Goal: Information Seeking & Learning: Find specific fact

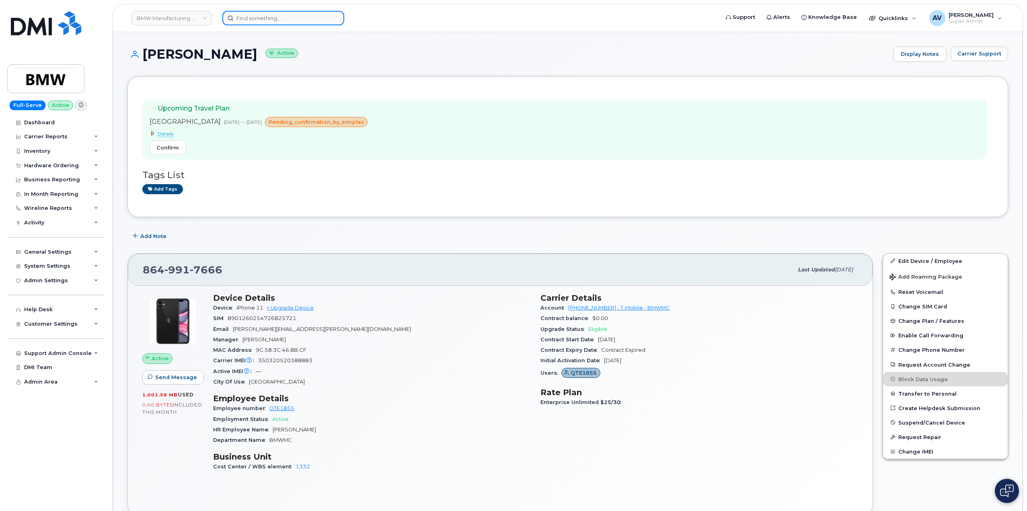
click at [304, 20] on input at bounding box center [283, 18] width 122 height 14
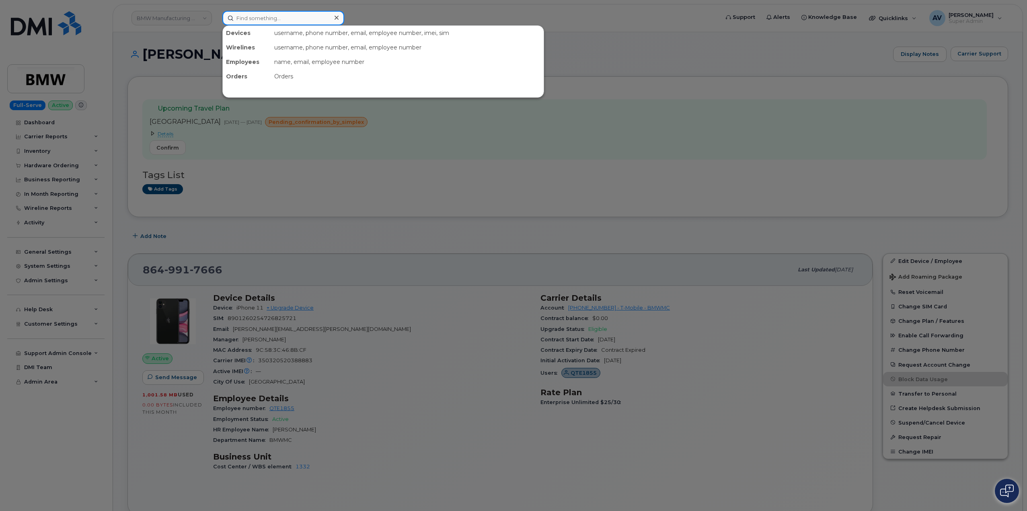
paste input "[PERSON_NAME]"
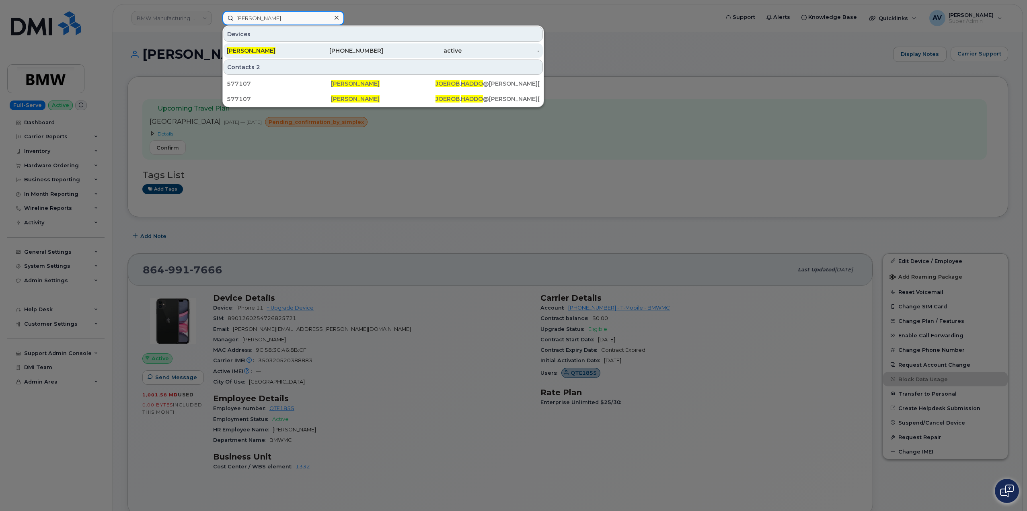
type input "[PERSON_NAME]"
click at [311, 48] on div "912-803-2247" at bounding box center [344, 51] width 78 height 8
click at [328, 52] on div "912-803-2247" at bounding box center [344, 51] width 78 height 8
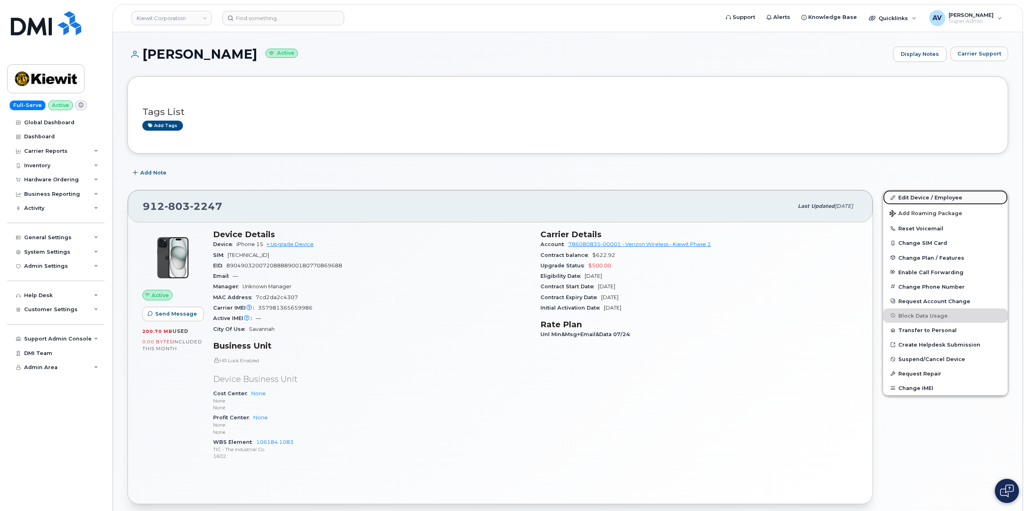
click at [915, 199] on link "Edit Device / Employee" at bounding box center [945, 197] width 125 height 14
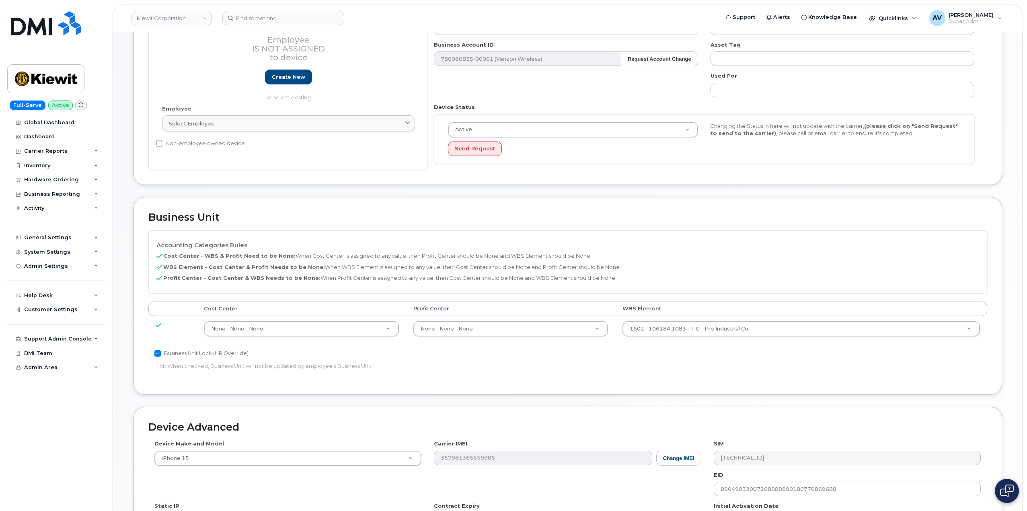
scroll to position [161, 0]
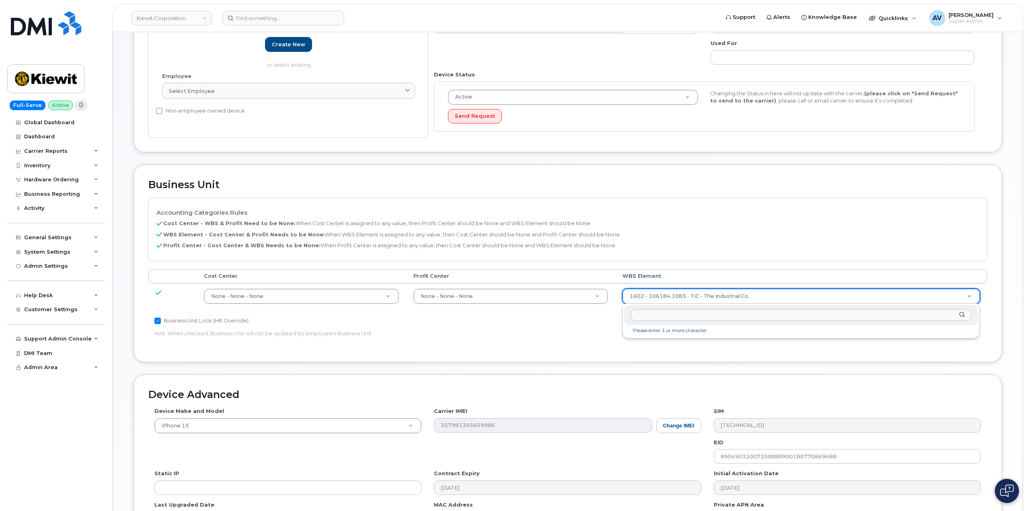
click at [704, 314] on input "text" at bounding box center [800, 315] width 341 height 12
type input "105468.1069"
type input "30176038"
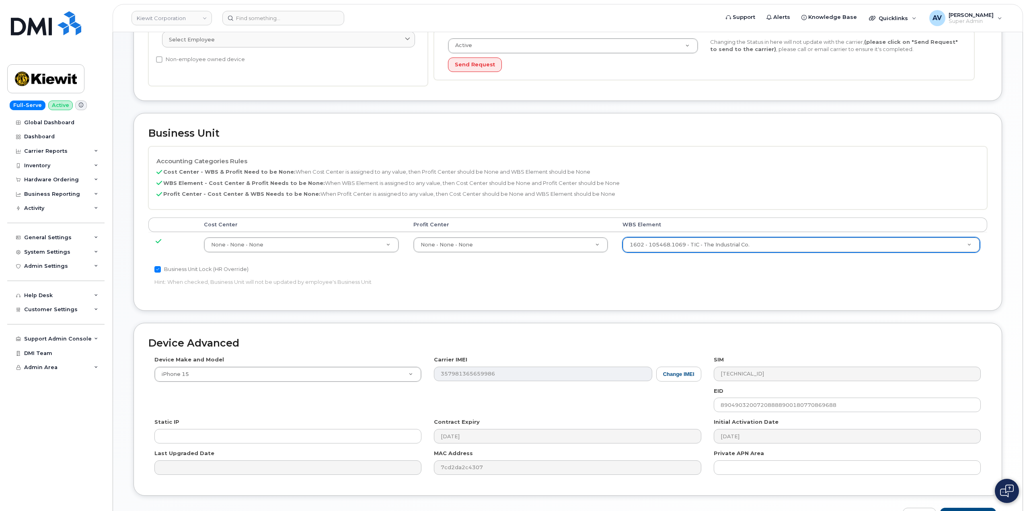
scroll to position [264, 0]
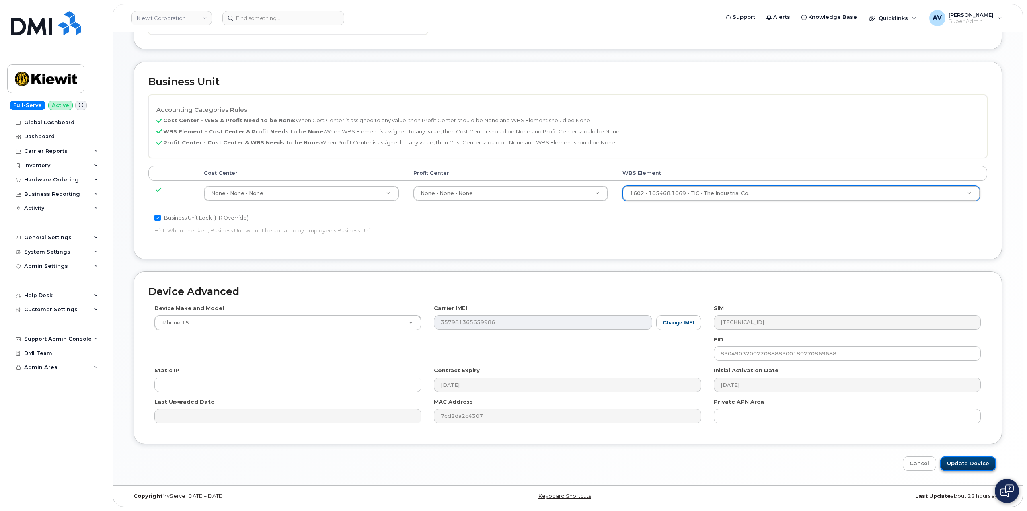
click at [966, 462] on input "Update Device" at bounding box center [968, 463] width 56 height 15
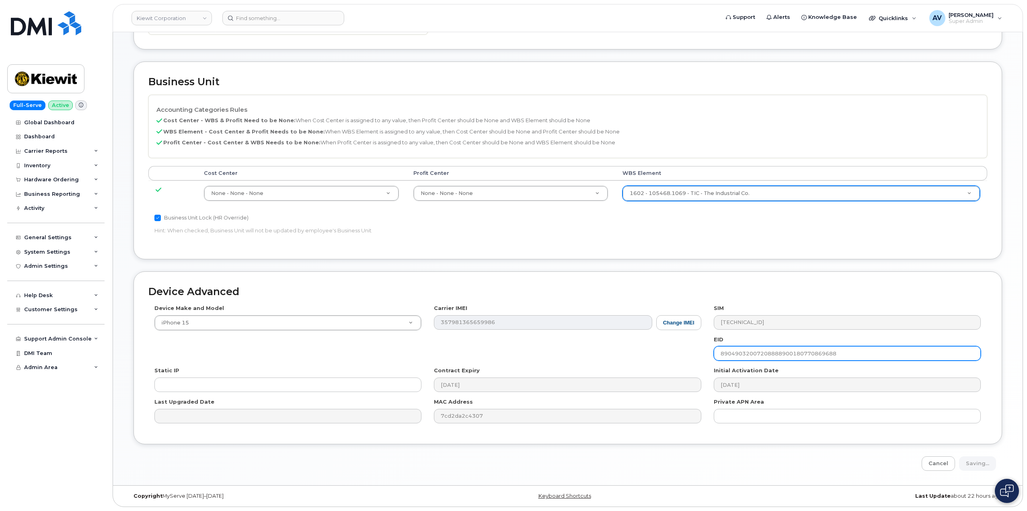
type input "Saving..."
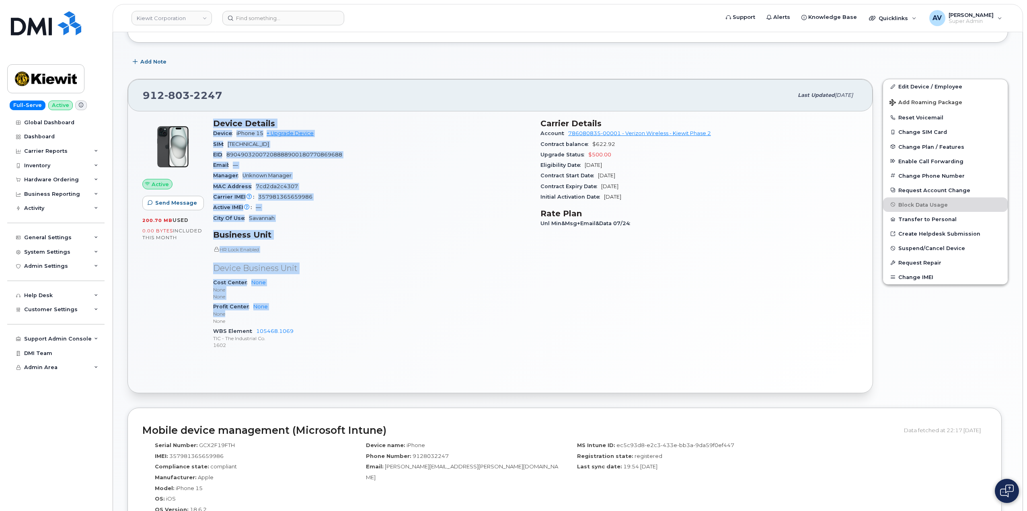
scroll to position [121, 0]
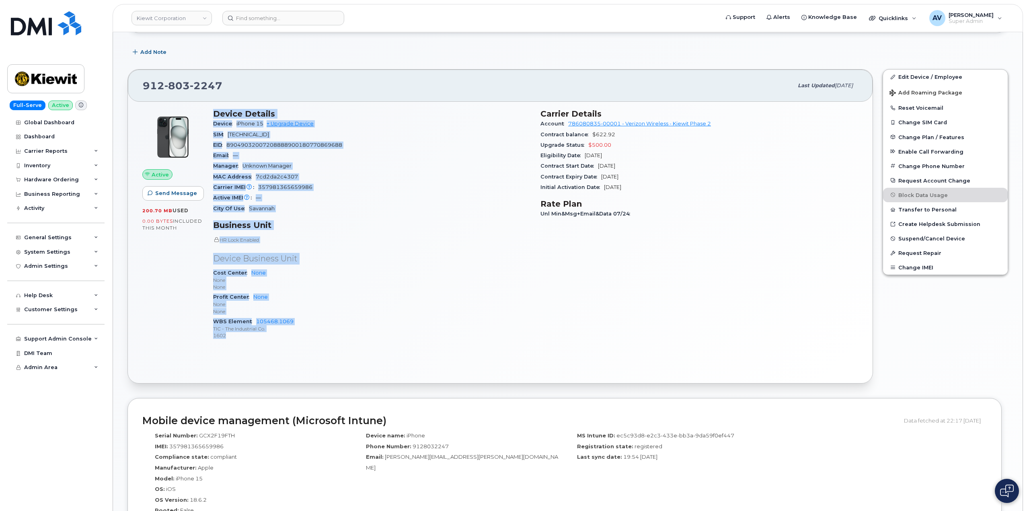
drag, startPoint x: 212, startPoint y: 235, endPoint x: 327, endPoint y: 339, distance: 155.4
click at [327, 339] on div "Device Details Device iPhone 15 + Upgrade Device SIM 89148000011996148688 EID 8…" at bounding box center [371, 228] width 327 height 248
copy div "Device Details Device iPhone 15 + Upgrade Device SIM 89148000011996148688 EID 8…"
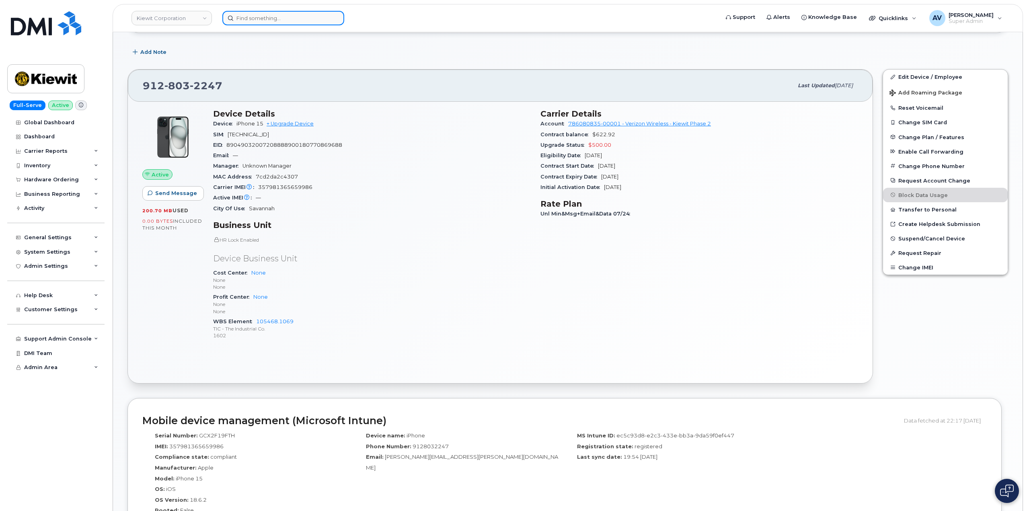
click at [262, 22] on input at bounding box center [283, 18] width 122 height 14
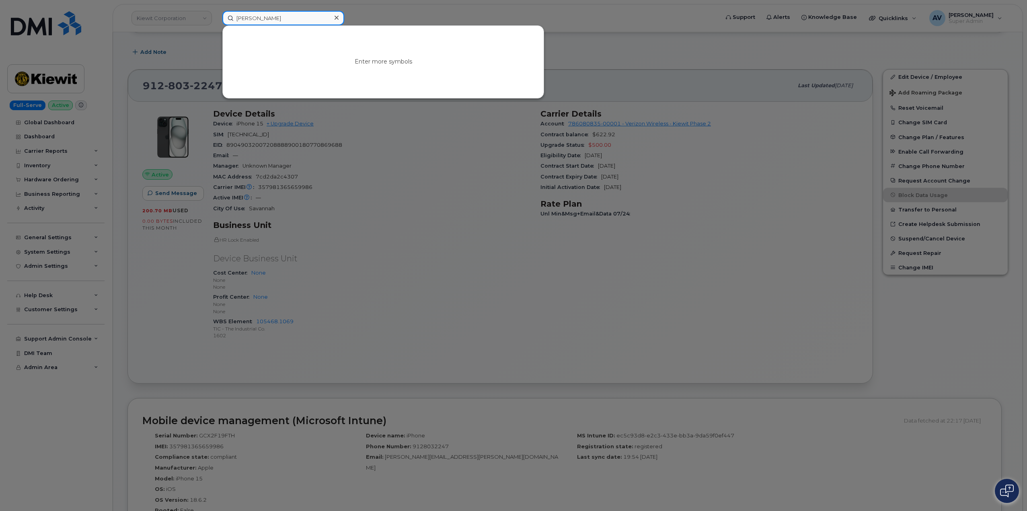
type input "ryan conner"
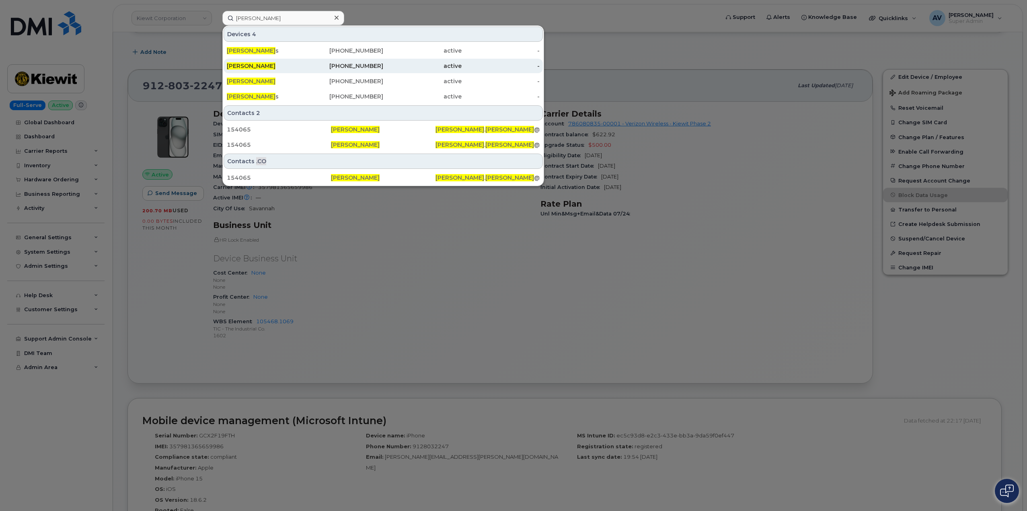
click at [310, 64] on div "404-430-2262" at bounding box center [344, 66] width 78 height 8
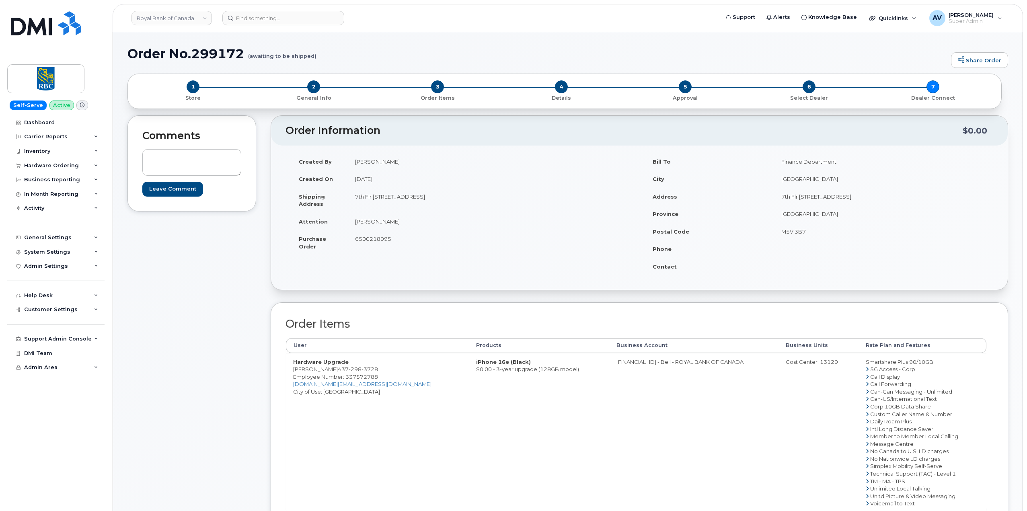
click at [218, 53] on h1 "Order No.299172 (awaiting to be shipped)" at bounding box center [536, 54] width 819 height 14
copy h1 "299172"
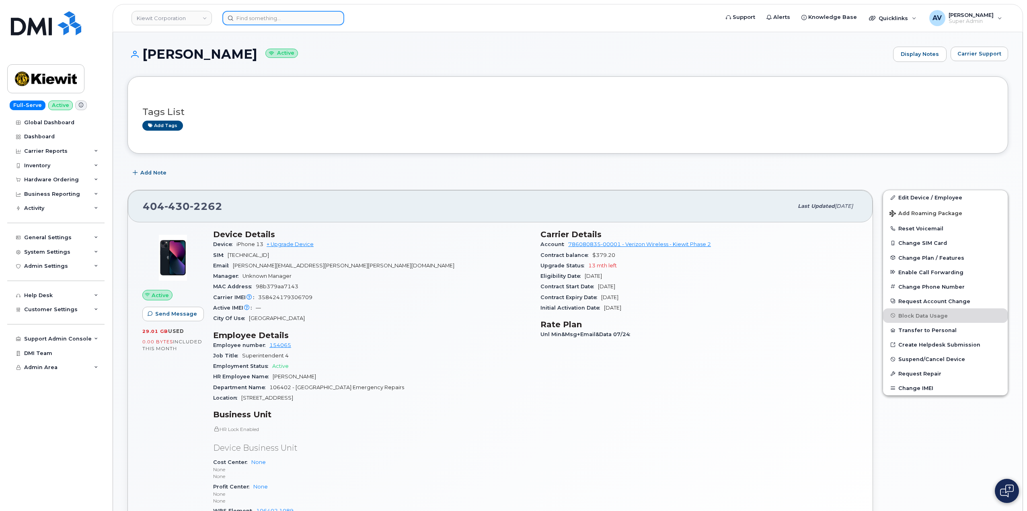
click at [292, 16] on input at bounding box center [283, 18] width 122 height 14
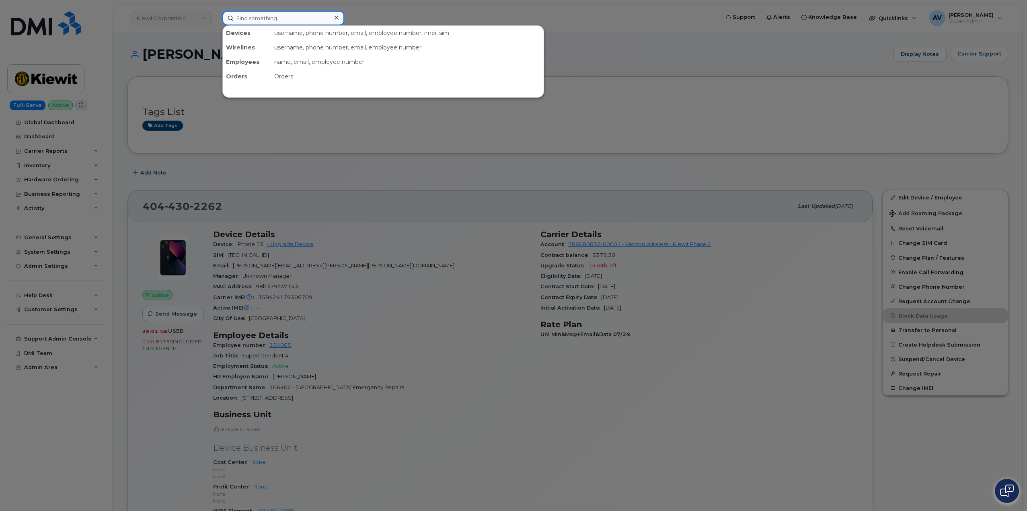
paste input "[PERSON_NAME]"
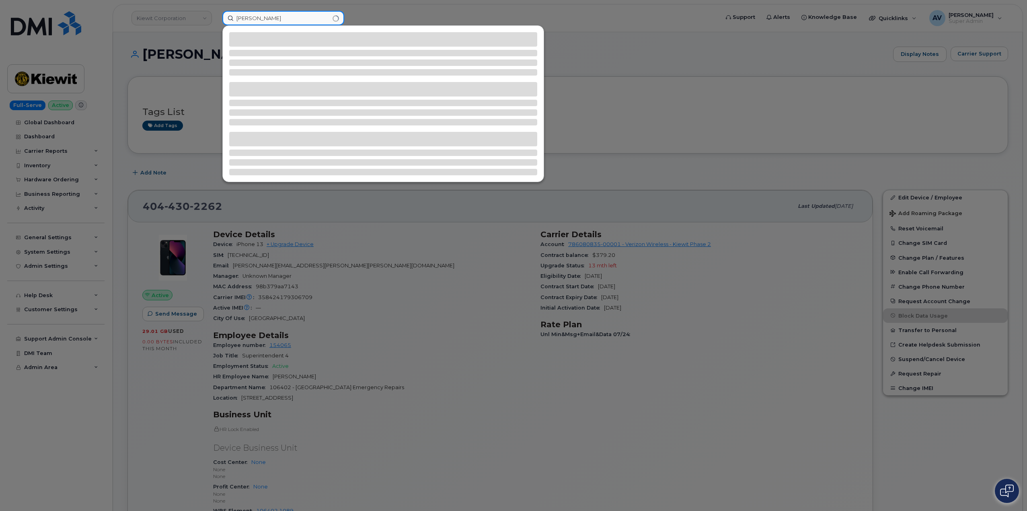
type input "[PERSON_NAME]"
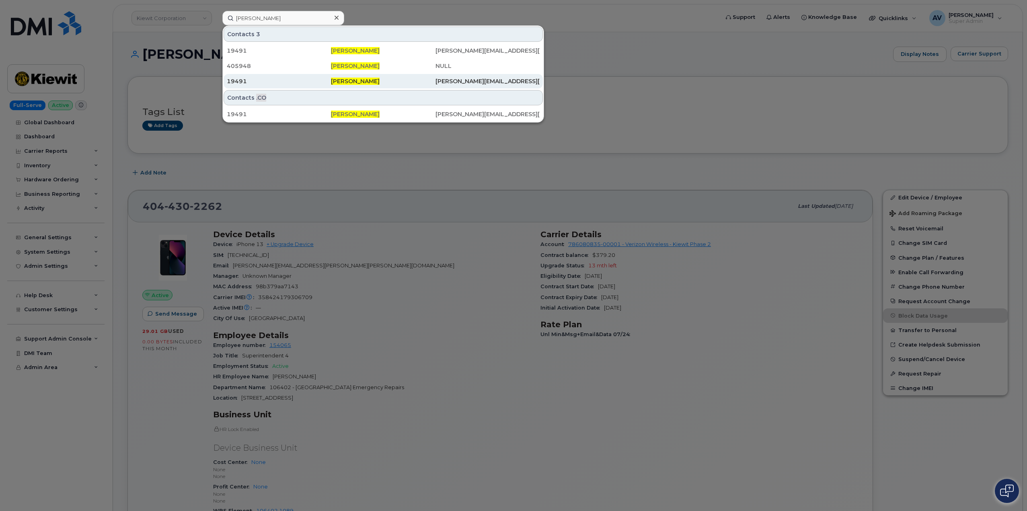
click at [388, 78] on div "James Mcdougall" at bounding box center [383, 81] width 104 height 8
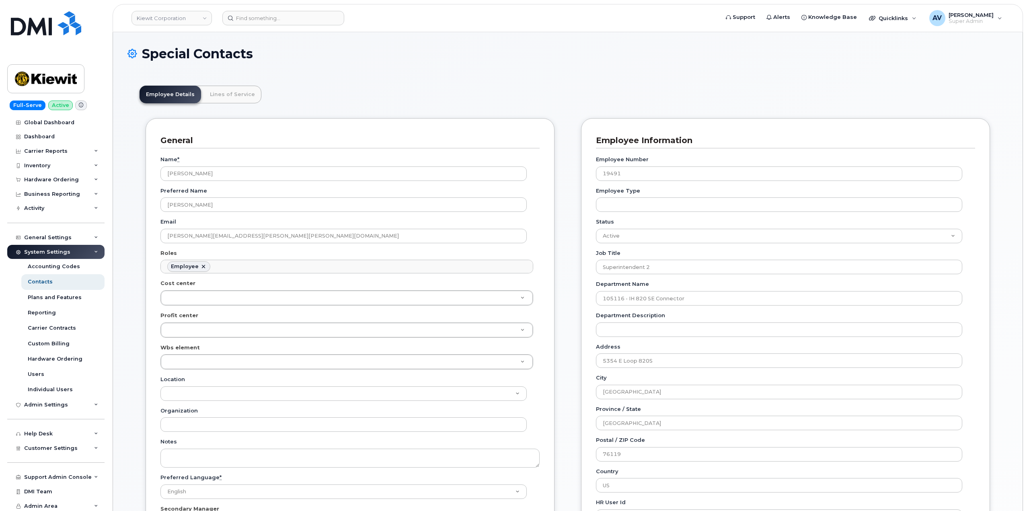
scroll to position [24, 0]
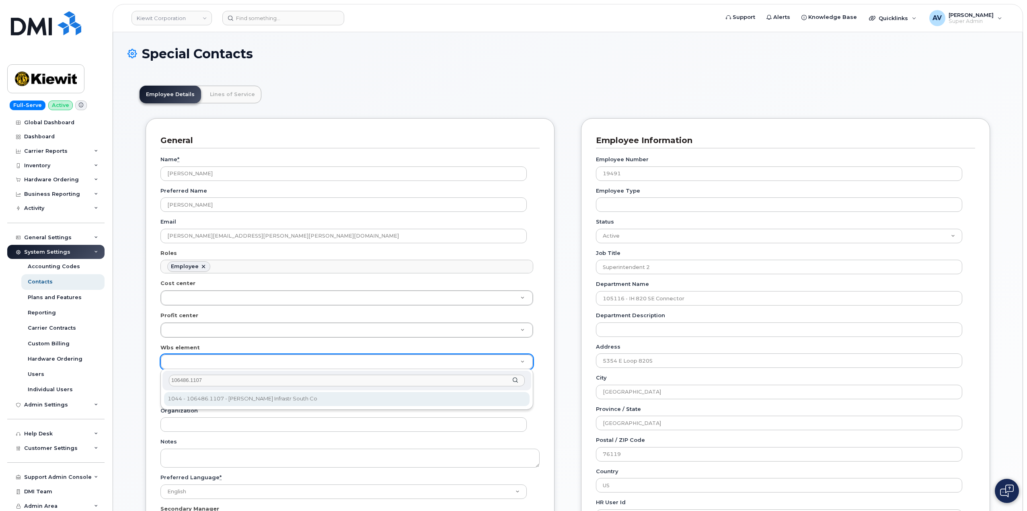
type input "106486.1107"
type input "35742708"
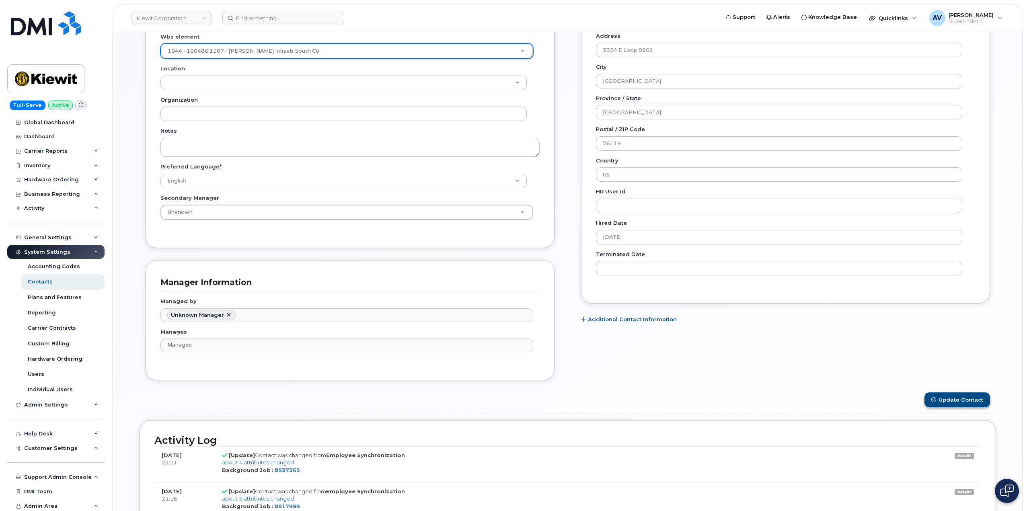
scroll to position [322, 0]
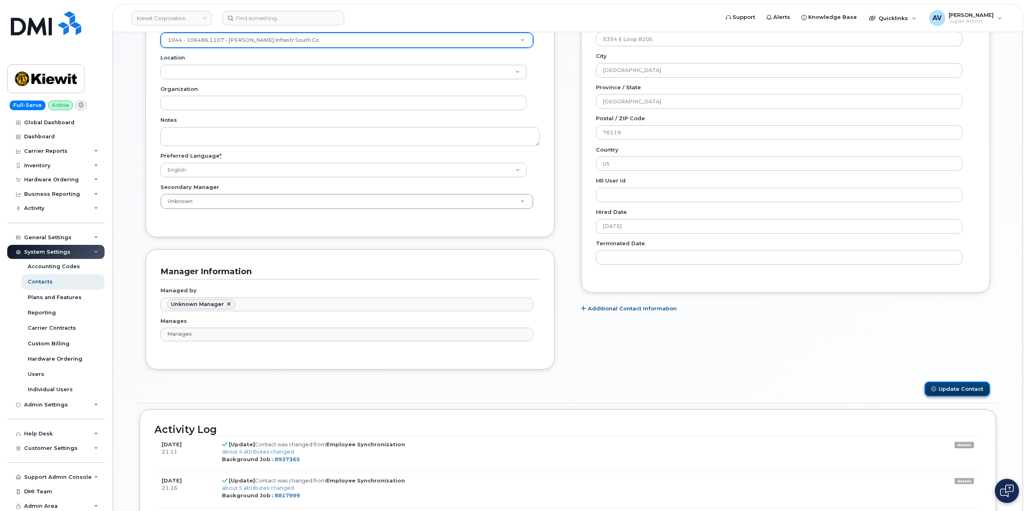
click at [970, 387] on button "Update Contact" at bounding box center [957, 389] width 66 height 15
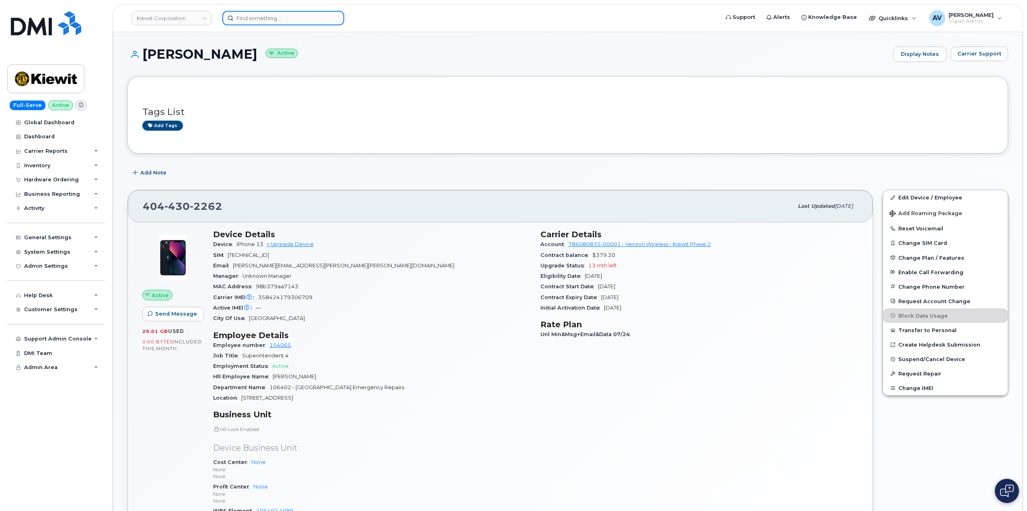
click at [273, 18] on input at bounding box center [283, 18] width 122 height 14
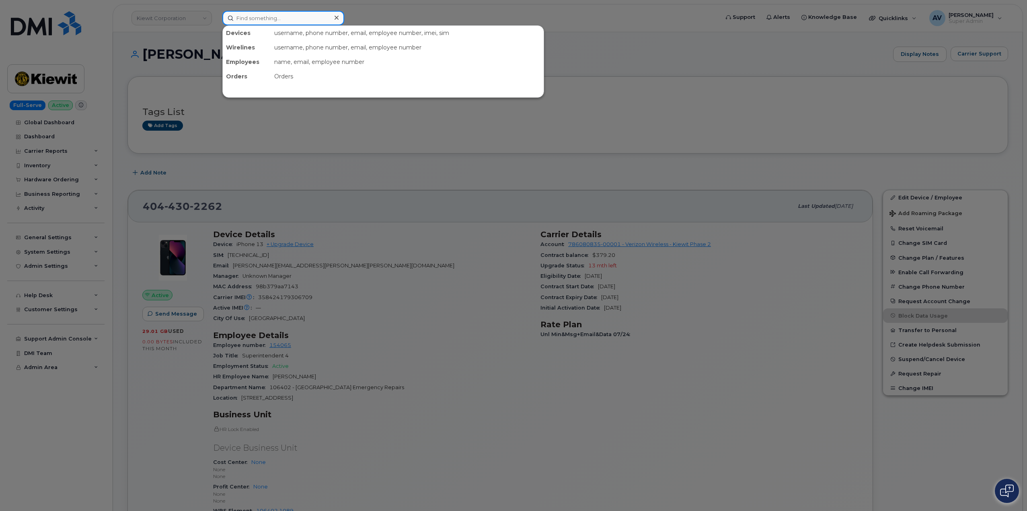
paste input "7805125387"
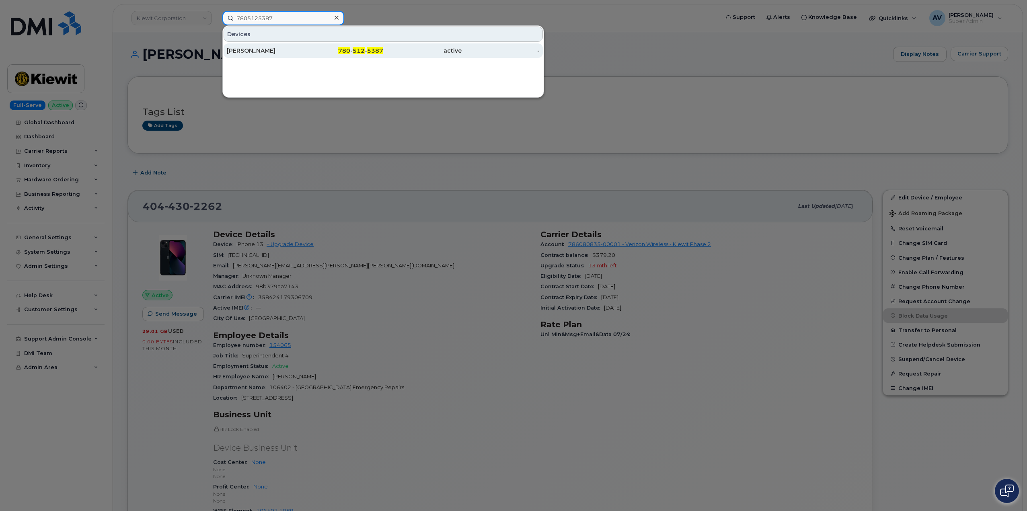
type input "7805125387"
click at [314, 51] on div "780 - 512 - 5387" at bounding box center [344, 51] width 78 height 8
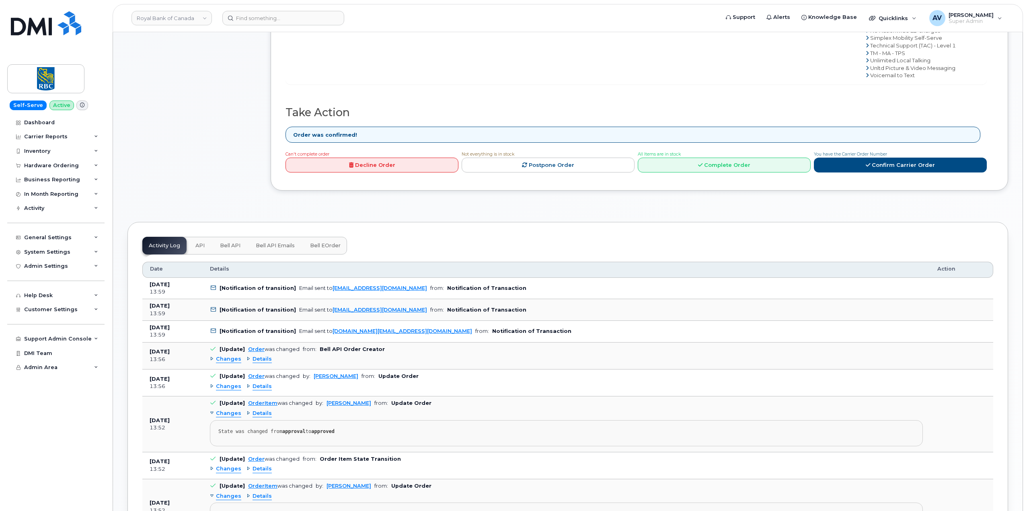
scroll to position [442, 0]
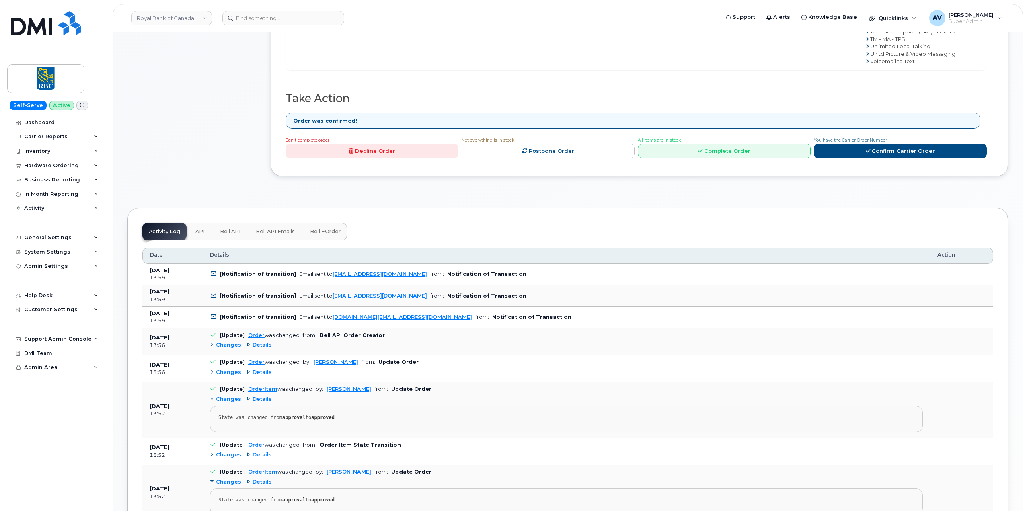
click at [198, 230] on span "API" at bounding box center [199, 231] width 9 height 6
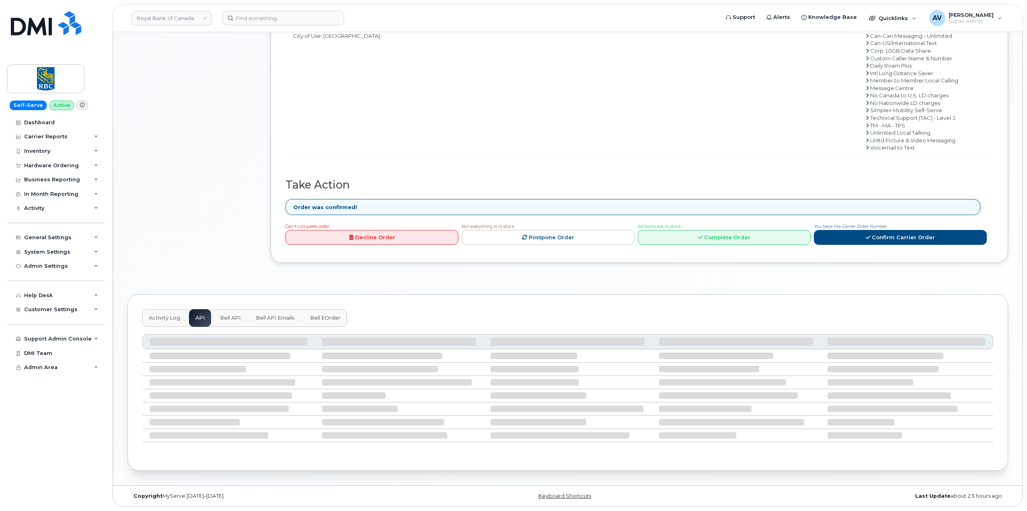
scroll to position [339, 0]
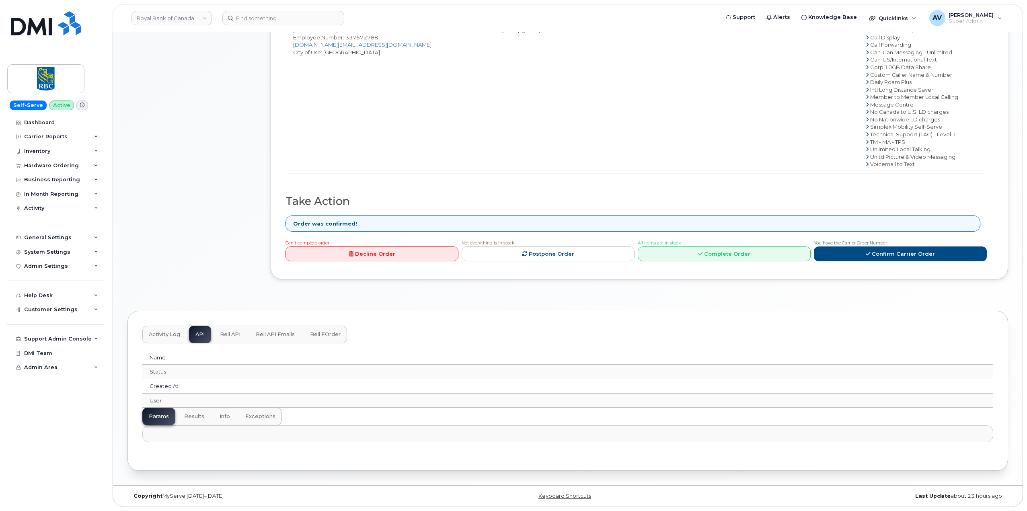
click at [237, 332] on span "Bell API" at bounding box center [230, 334] width 21 height 6
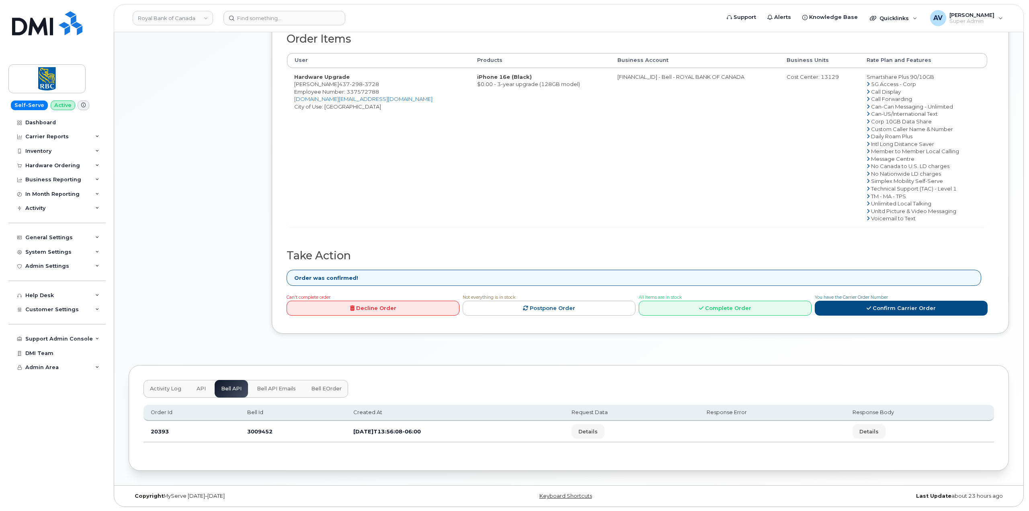
scroll to position [285, 0]
click at [885, 432] on button "Details" at bounding box center [868, 431] width 33 height 14
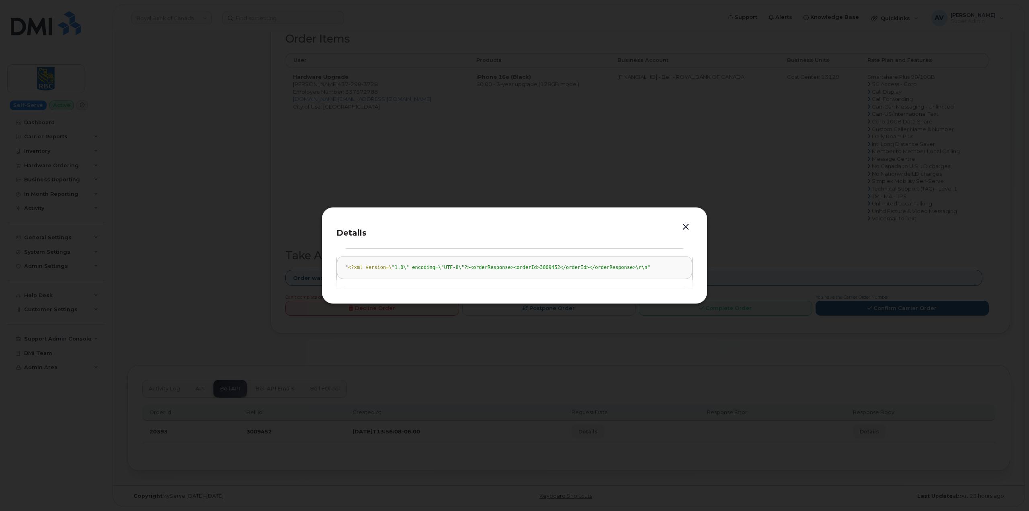
click at [691, 226] on button "button" at bounding box center [686, 227] width 12 height 11
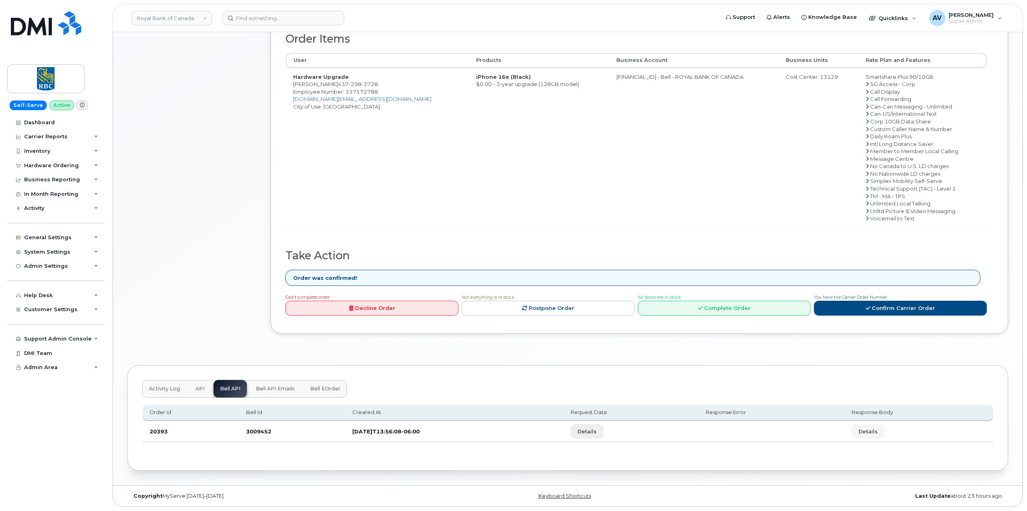
click at [604, 432] on button "Details" at bounding box center [587, 431] width 33 height 14
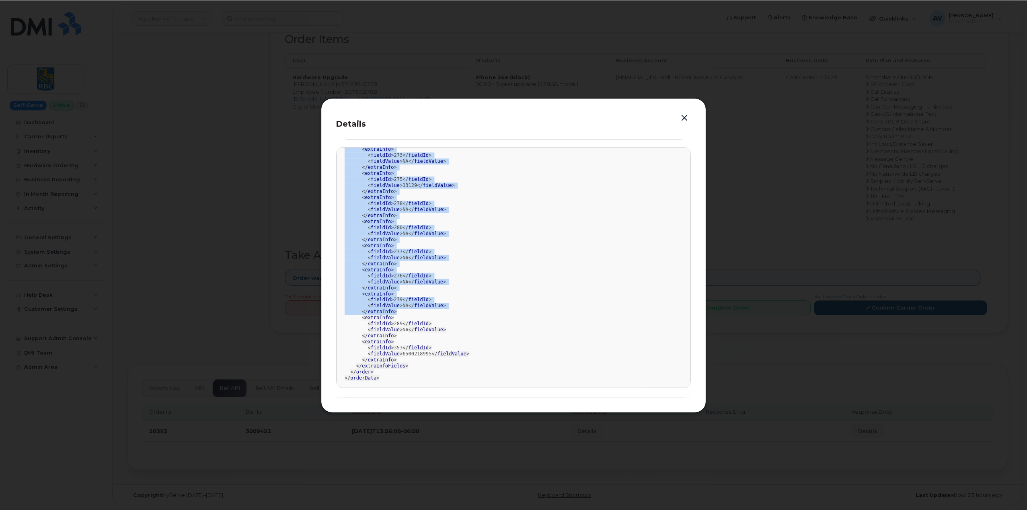
scroll to position [276, 0]
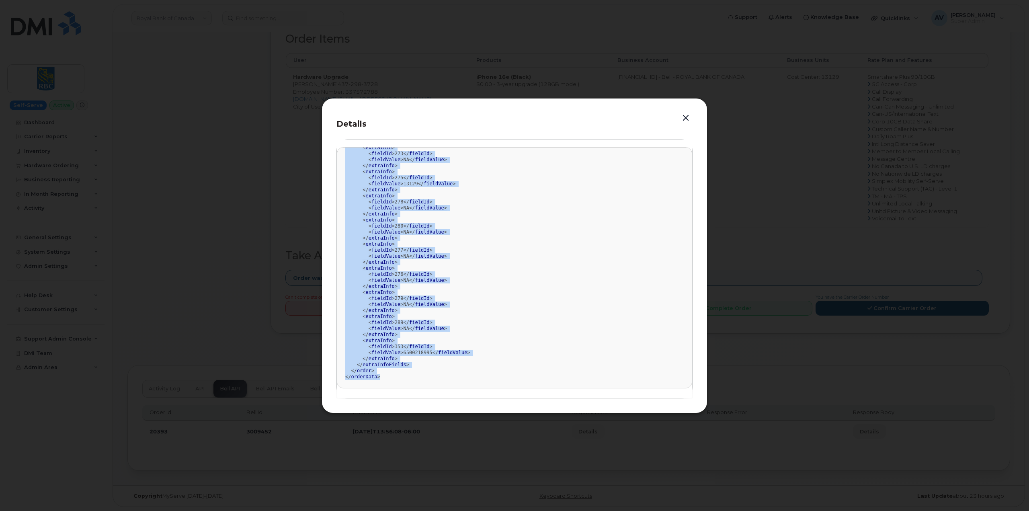
drag, startPoint x: 375, startPoint y: 237, endPoint x: 493, endPoint y: 378, distance: 183.5
click at [493, 378] on div "<?xml version= "1.0" encoding= "UTF-8" ?> < orderData > < order > < externalOrd…" at bounding box center [514, 129] width 339 height 501
click at [689, 122] on button "button" at bounding box center [686, 118] width 12 height 11
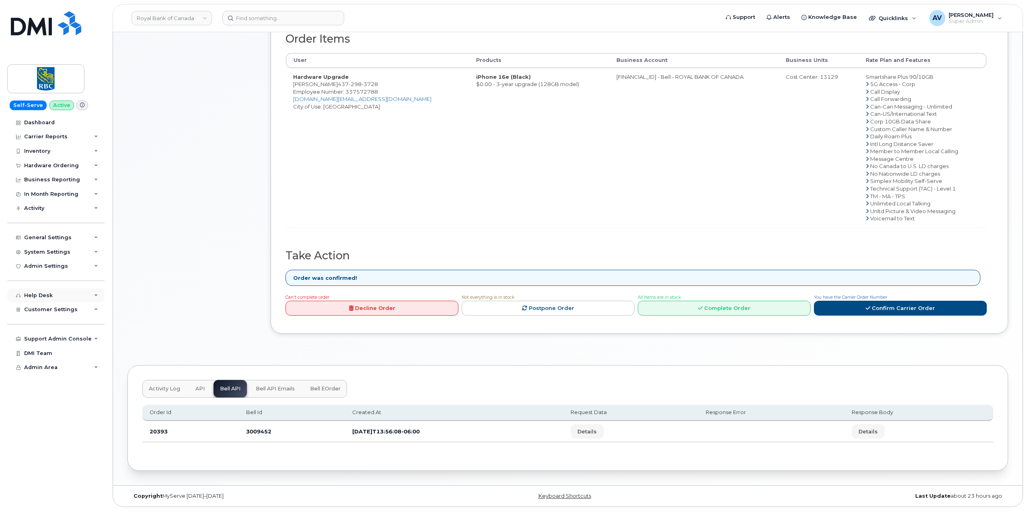
click at [90, 296] on div "Help Desk" at bounding box center [55, 295] width 97 height 14
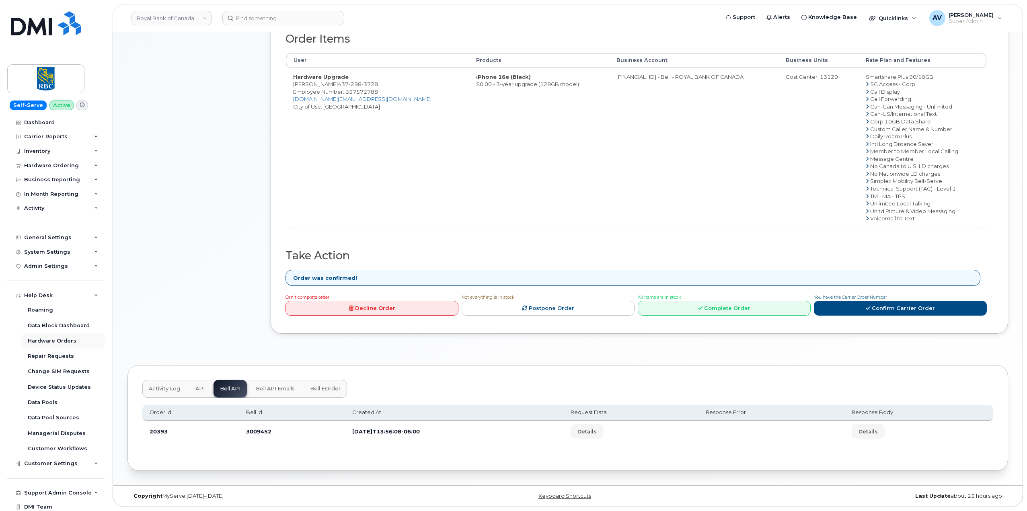
scroll to position [17, 0]
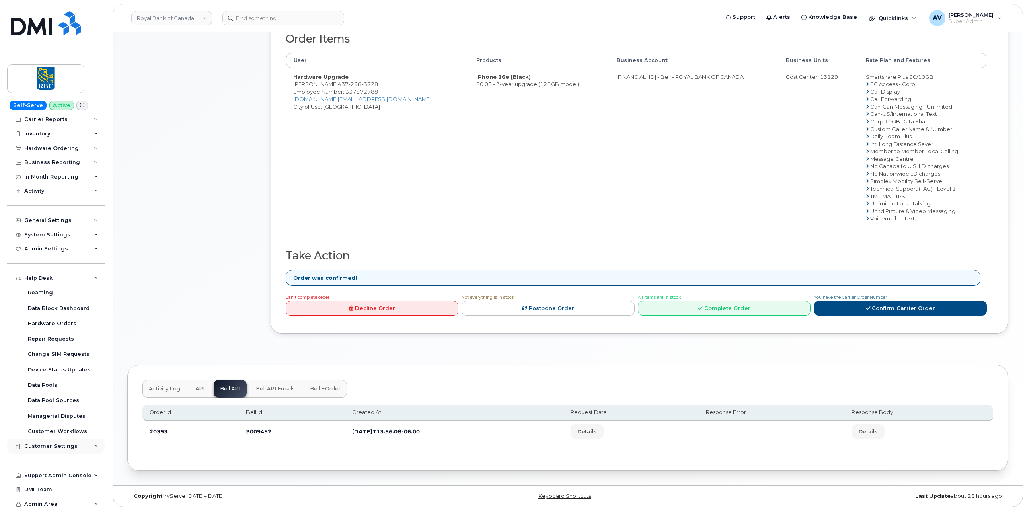
click at [63, 445] on span "Customer Settings" at bounding box center [50, 446] width 53 height 6
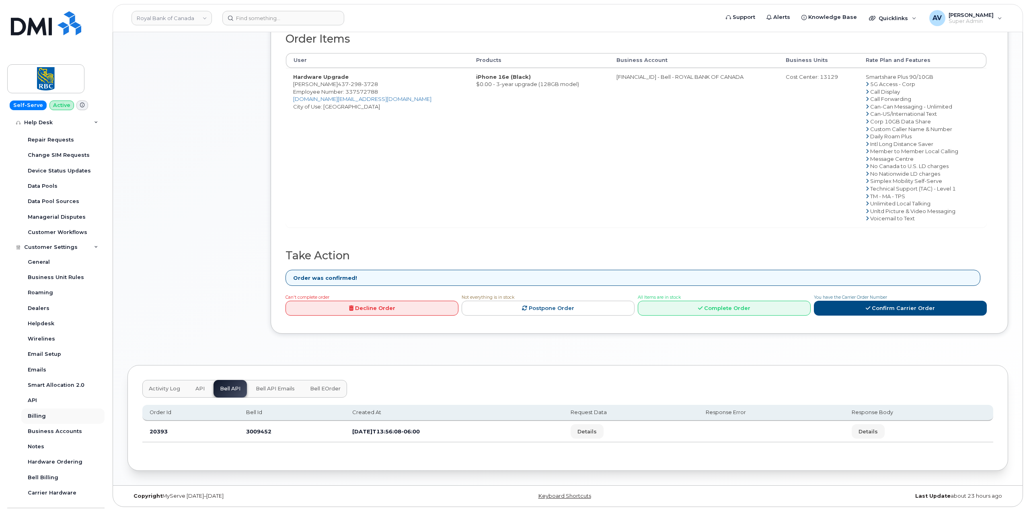
scroll to position [218, 0]
click at [55, 432] on div "Business Accounts" at bounding box center [55, 429] width 54 height 7
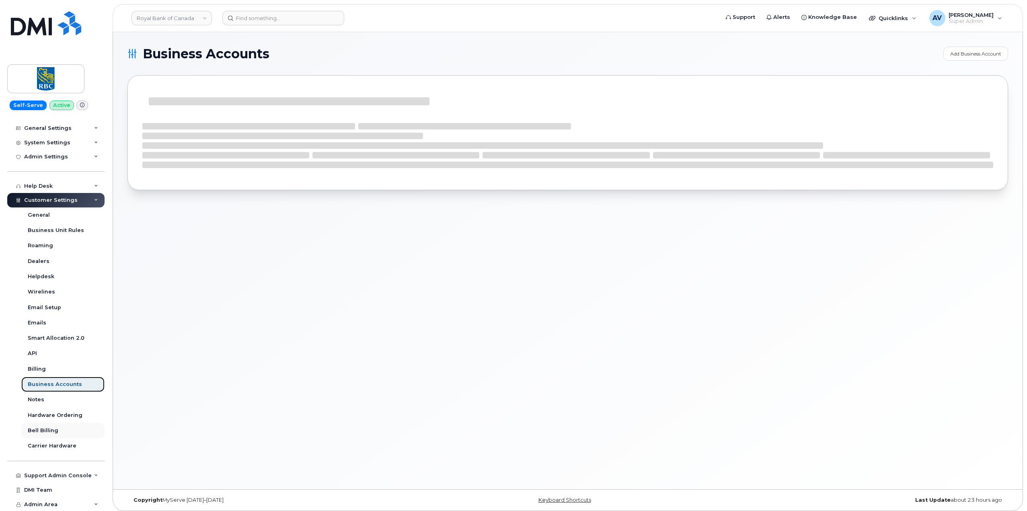
scroll to position [109, 0]
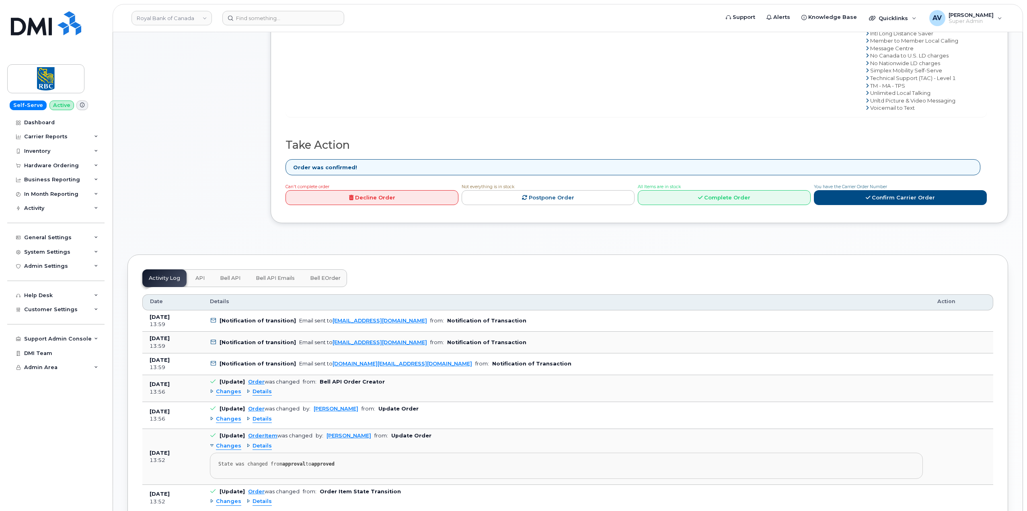
scroll to position [402, 0]
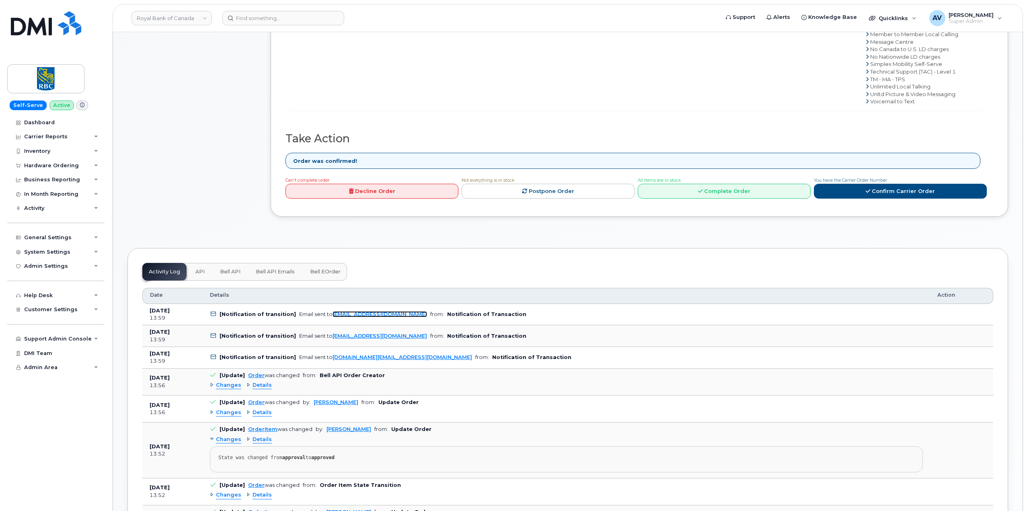
click at [345, 314] on link "[EMAIL_ADDRESS][DOMAIN_NAME]" at bounding box center [380, 314] width 94 height 6
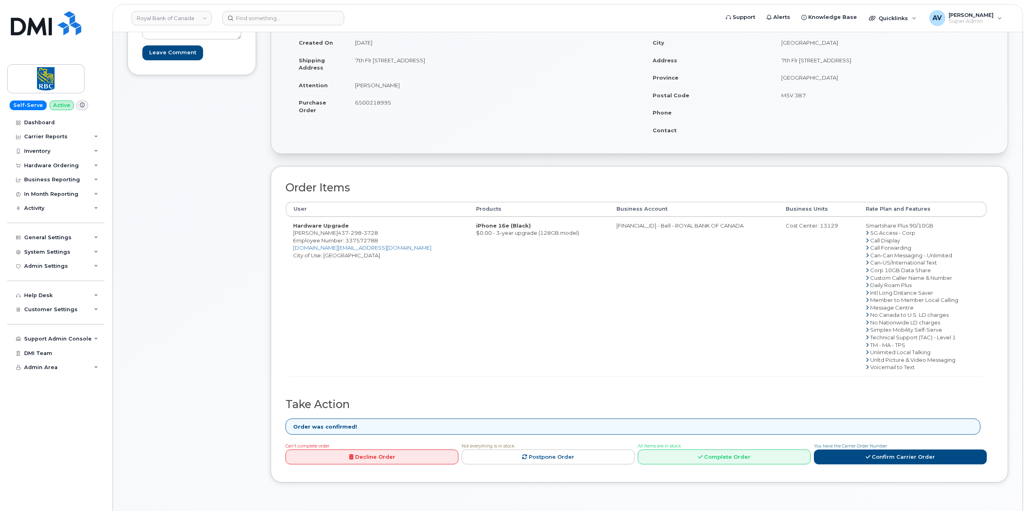
scroll to position [0, 0]
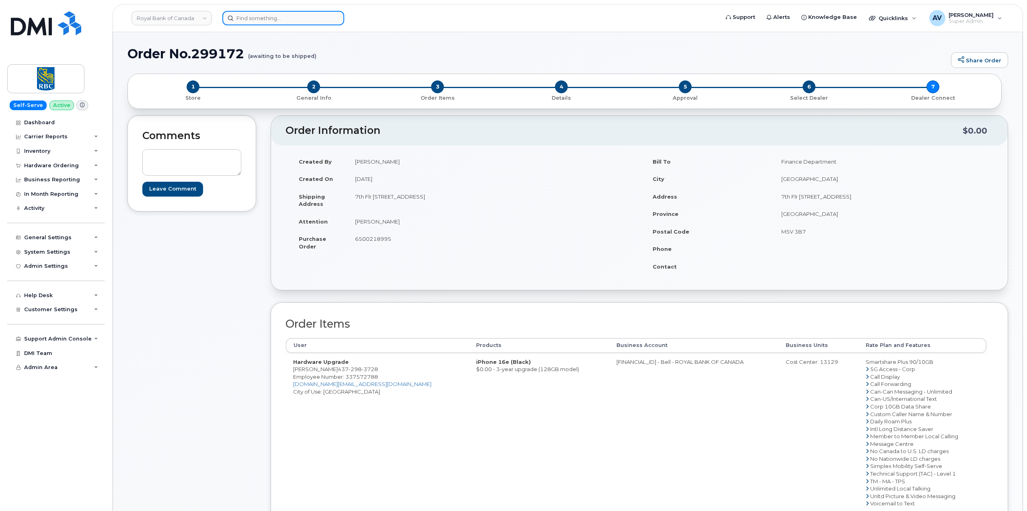
click at [252, 20] on input at bounding box center [283, 18] width 122 height 14
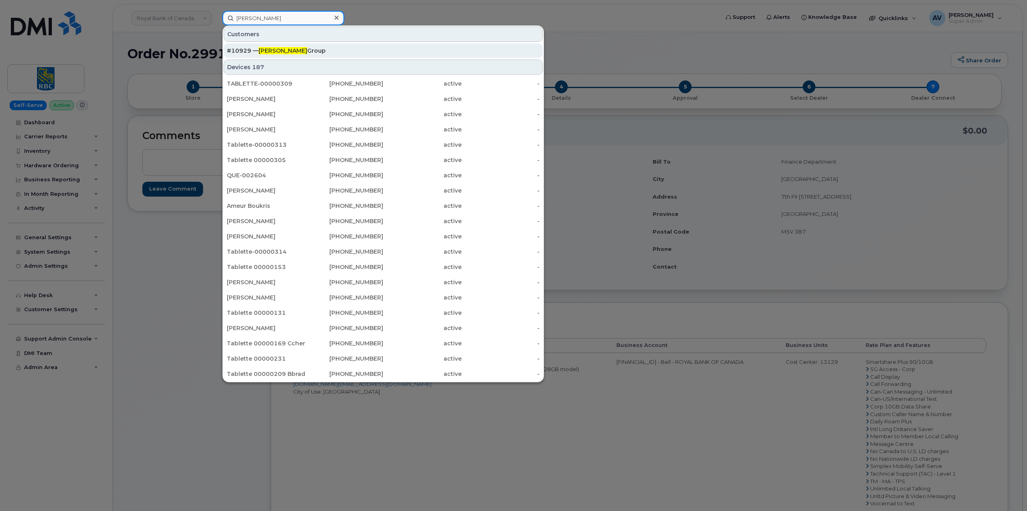
type input "[PERSON_NAME]"
click at [286, 50] on div "#10929 — [PERSON_NAME] Group" at bounding box center [383, 51] width 313 height 8
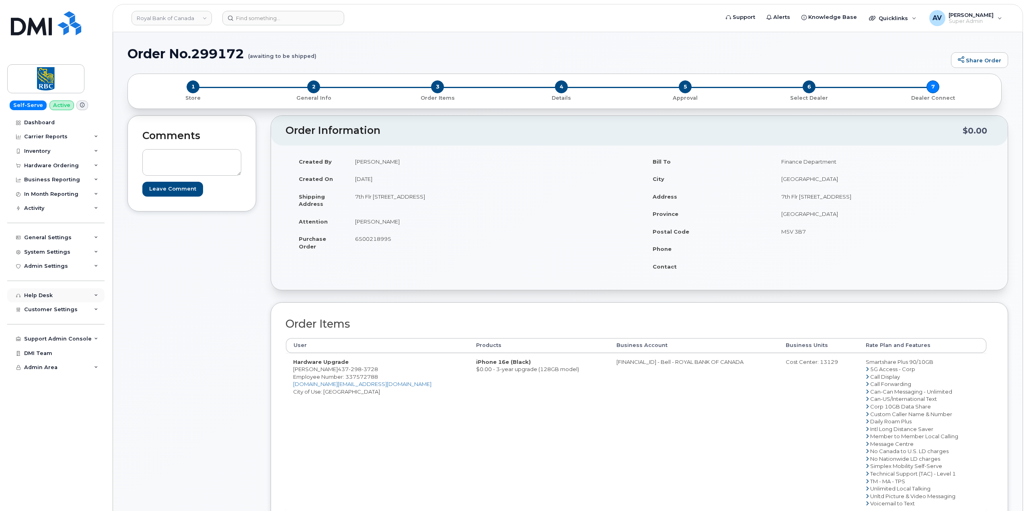
click at [90, 294] on div "Help Desk" at bounding box center [55, 295] width 97 height 14
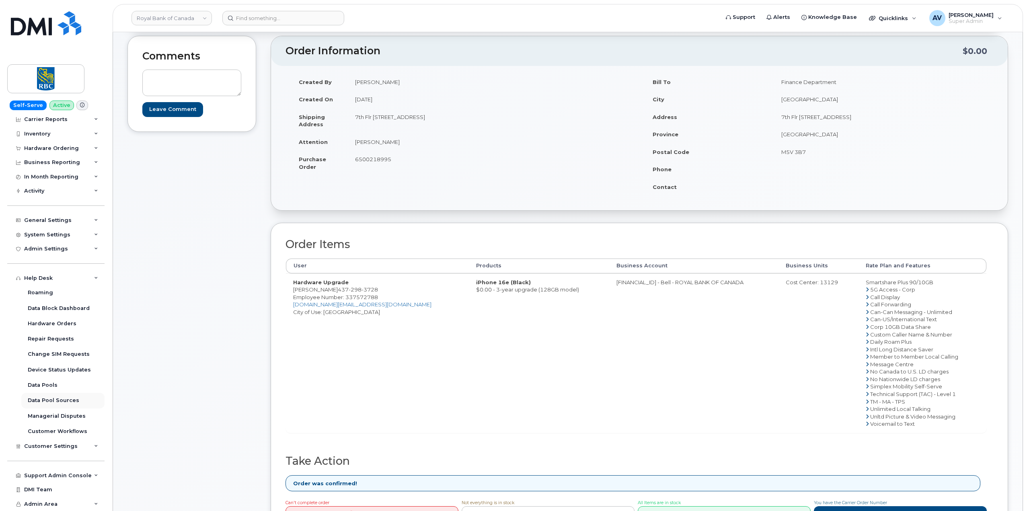
scroll to position [80, 0]
click at [83, 448] on div "Customer Settings" at bounding box center [55, 446] width 97 height 14
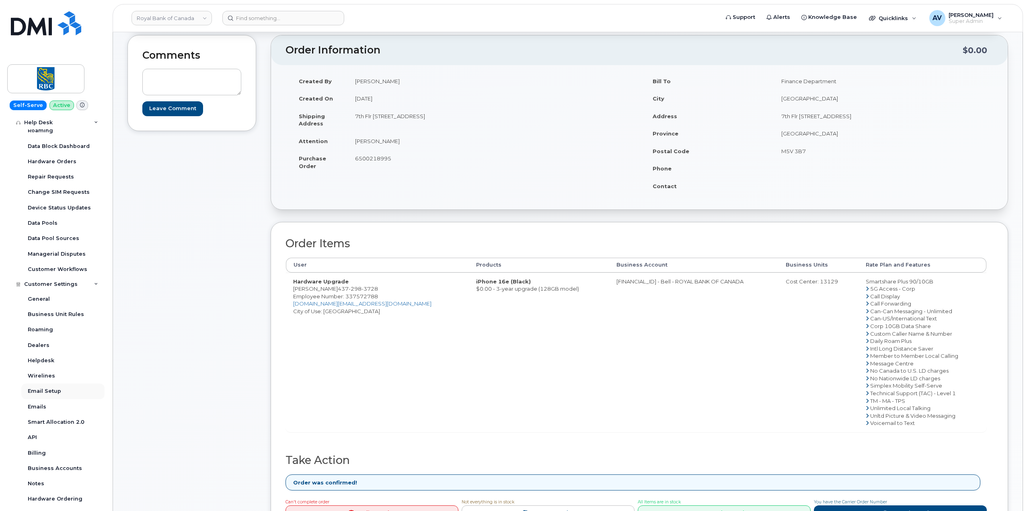
scroll to position [218, 0]
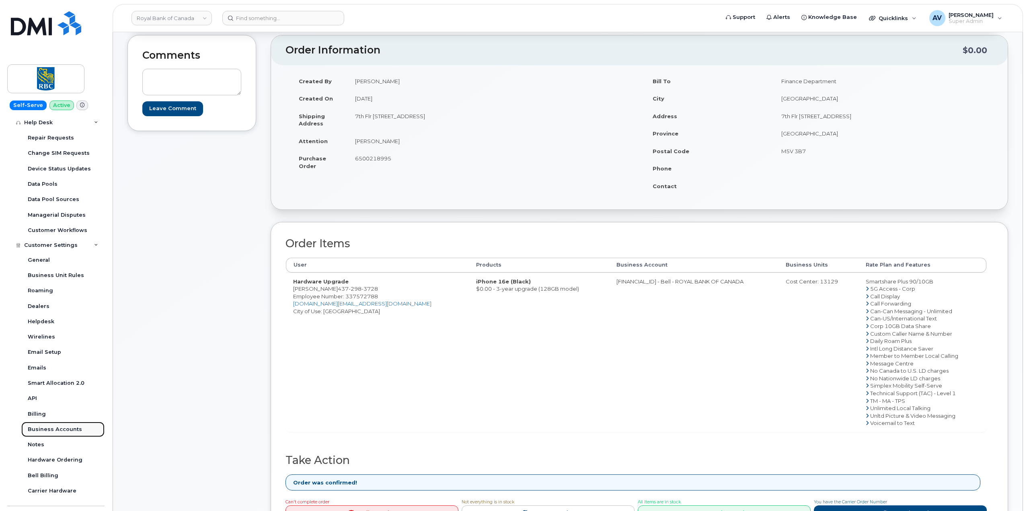
click at [57, 427] on div "Business Accounts" at bounding box center [55, 429] width 54 height 7
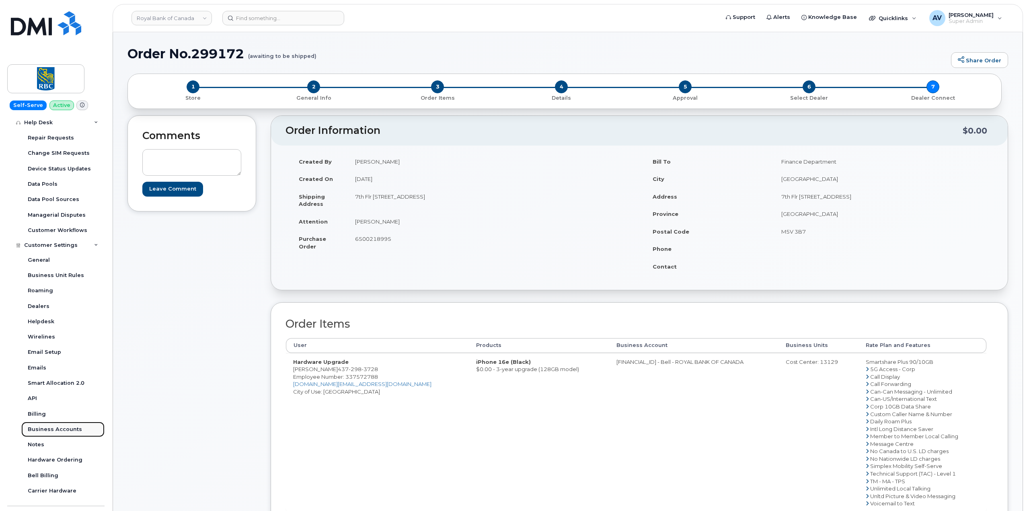
scroll to position [109, 0]
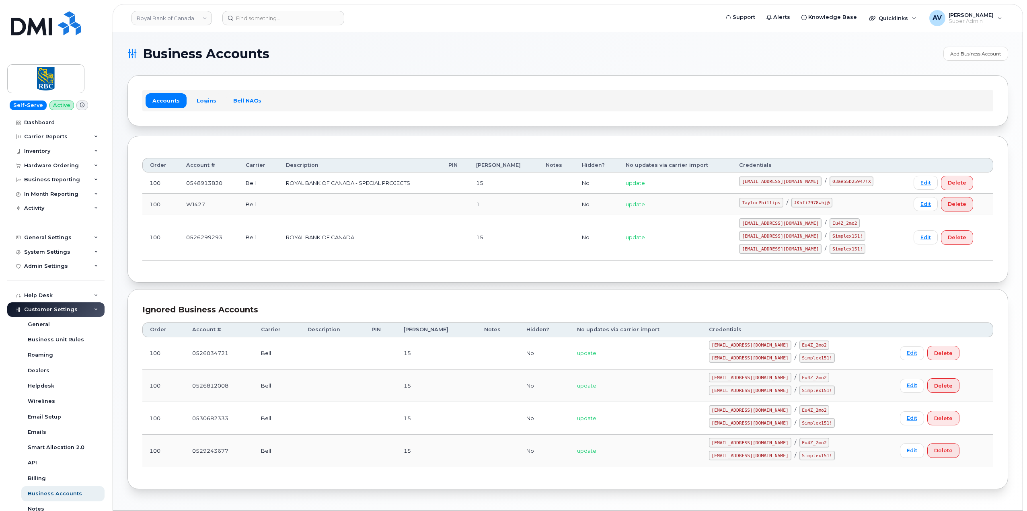
scroll to position [109, 0]
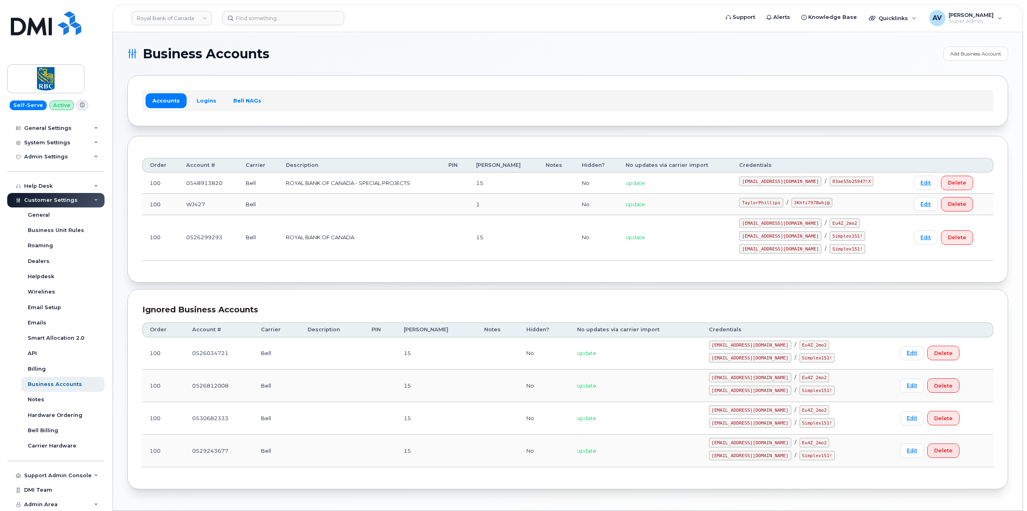
click at [787, 181] on code "[EMAIL_ADDRESS][DOMAIN_NAME]" at bounding box center [780, 182] width 82 height 10
click at [778, 180] on code "[EMAIL_ADDRESS][DOMAIN_NAME]" at bounding box center [780, 182] width 82 height 10
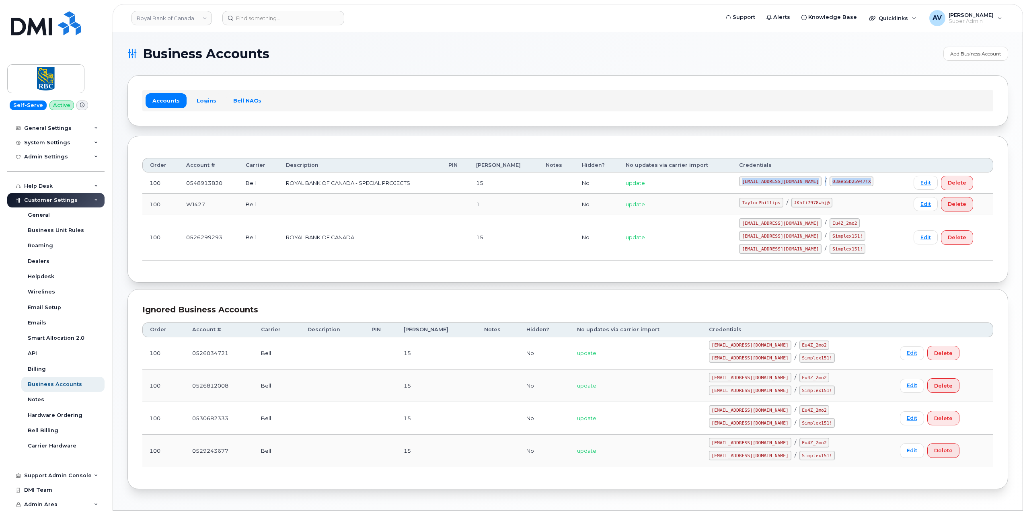
click at [778, 180] on code "rbcsp@myserve.ca" at bounding box center [780, 182] width 82 height 10
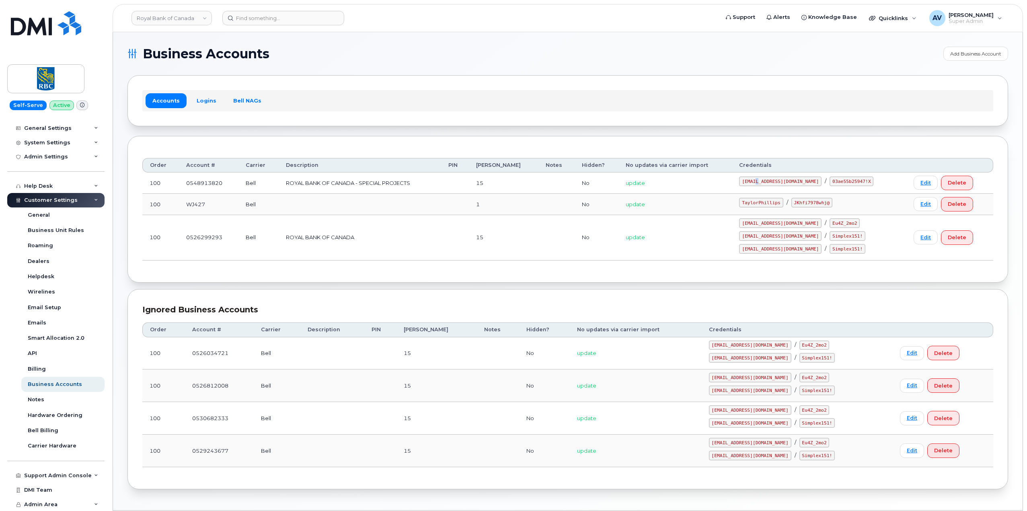
click at [778, 180] on code "rbcsp@myserve.ca" at bounding box center [780, 182] width 82 height 10
drag, startPoint x: 764, startPoint y: 181, endPoint x: 804, endPoint y: 185, distance: 39.9
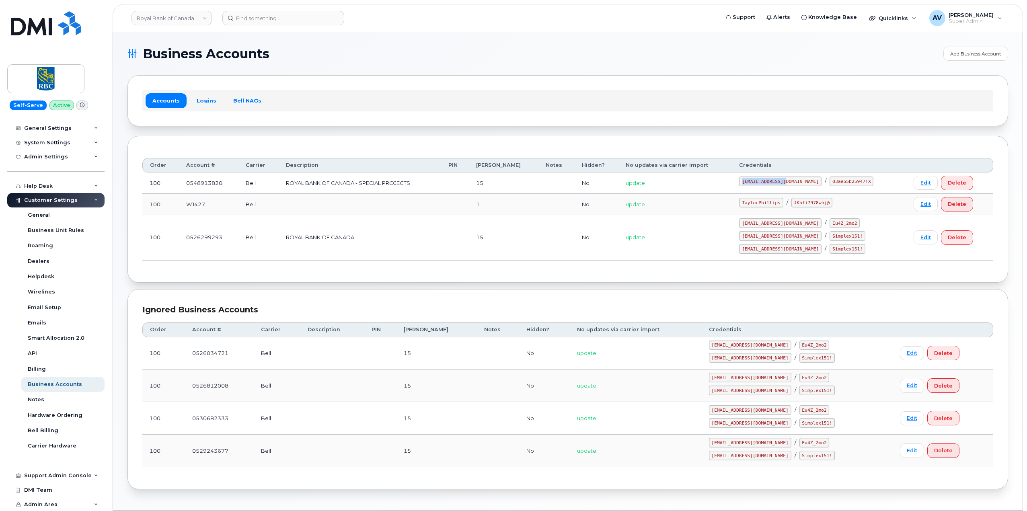
click at [804, 185] on code "rbcsp@myserve.ca" at bounding box center [780, 182] width 82 height 10
copy code "rbcsp@myserve.ca"
click at [829, 179] on code "03ae55b25947!X" at bounding box center [851, 182] width 44 height 10
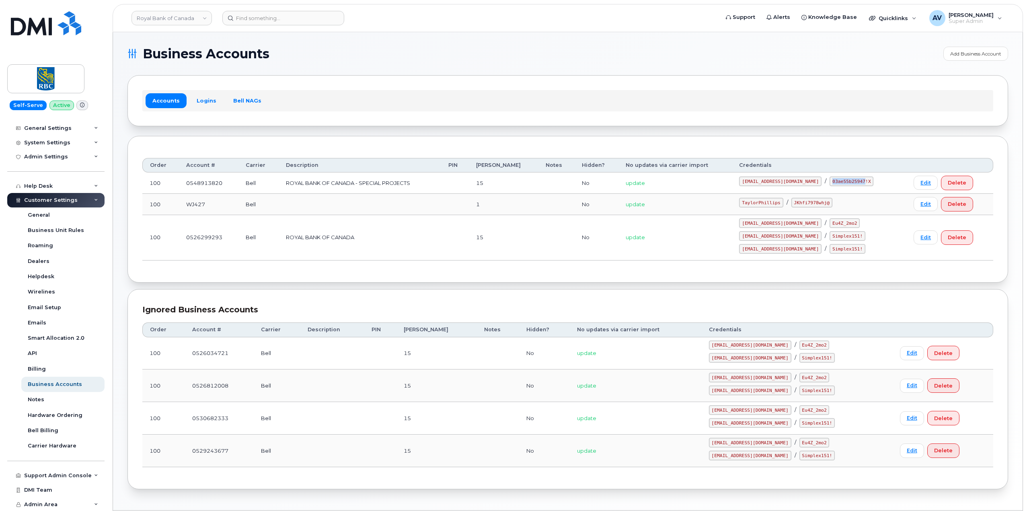
click at [829, 179] on code "03ae55b25947!X" at bounding box center [851, 182] width 44 height 10
click at [829, 182] on code "03ae55b25947!X" at bounding box center [851, 182] width 44 height 10
drag, startPoint x: 818, startPoint y: 180, endPoint x: 854, endPoint y: 181, distance: 36.2
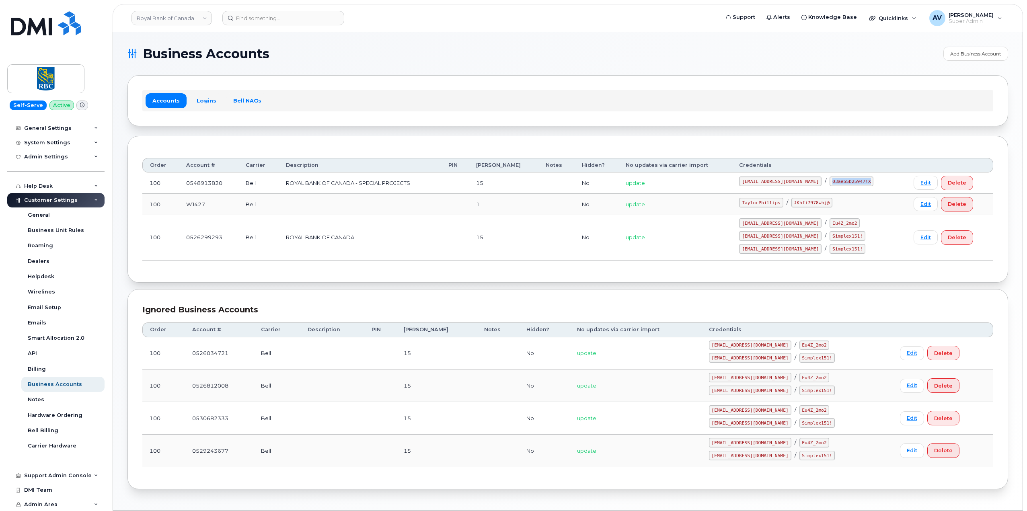
click at [854, 181] on code "03ae55b25947!X" at bounding box center [851, 182] width 44 height 10
copy code "03ae55b25947!X"
click at [793, 221] on code "taylorjpman@myserve.ca" at bounding box center [780, 223] width 82 height 10
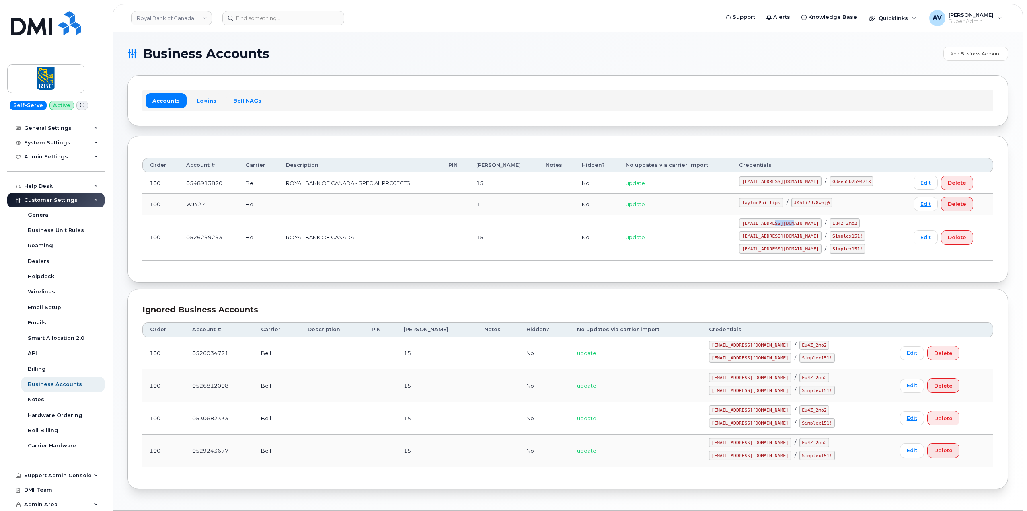
click at [793, 221] on code "taylorjpman@myserve.ca" at bounding box center [780, 223] width 82 height 10
click at [783, 225] on code "taylorjpman@myserve.ca" at bounding box center [780, 223] width 82 height 10
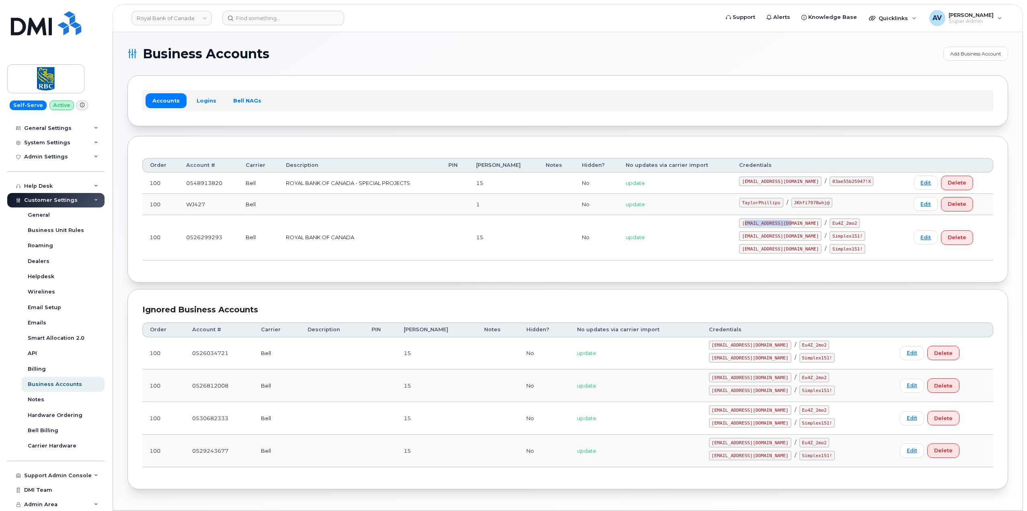
drag, startPoint x: 766, startPoint y: 222, endPoint x: 809, endPoint y: 221, distance: 43.0
click at [809, 221] on code "taylorjpman@myserve.ca" at bounding box center [780, 223] width 82 height 10
click at [778, 228] on td "taylorjpman@myserve.ca / Eu4Z_2mo2 1RoyalB@myserve.ca / Simplex151! RoyalBan2@m…" at bounding box center [819, 237] width 175 height 45
drag, startPoint x: 762, startPoint y: 221, endPoint x: 821, endPoint y: 225, distance: 58.5
click at [821, 225] on code "taylorjpman@myserve.ca" at bounding box center [780, 223] width 82 height 10
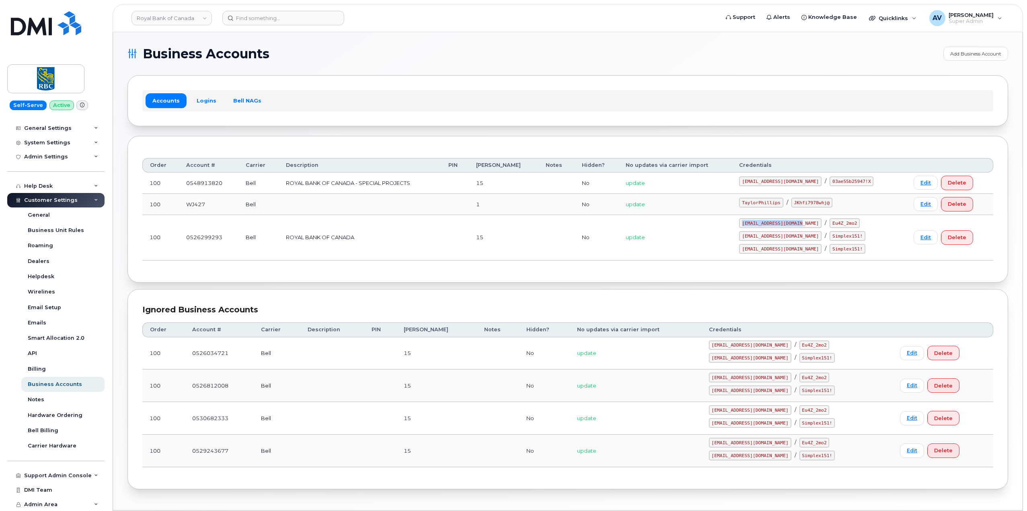
copy code "taylorjpman@myserve.ca"
click at [839, 224] on code "Eu4Z_2mo2" at bounding box center [844, 223] width 30 height 10
copy code "Eu4Z_2mo2"
click at [781, 237] on code "1RoyalB@myserve.ca" at bounding box center [780, 236] width 82 height 10
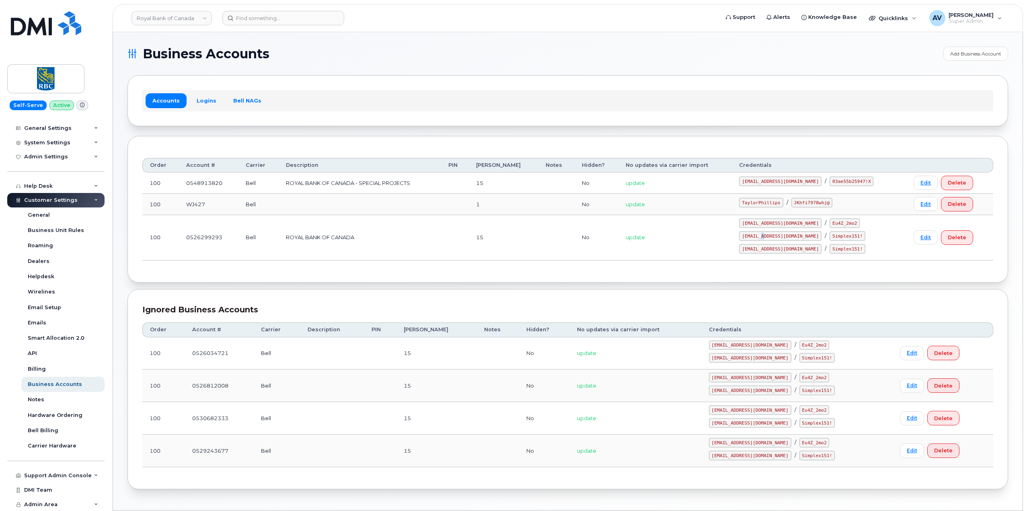
click at [781, 237] on code "1RoyalB@myserve.ca" at bounding box center [780, 236] width 82 height 10
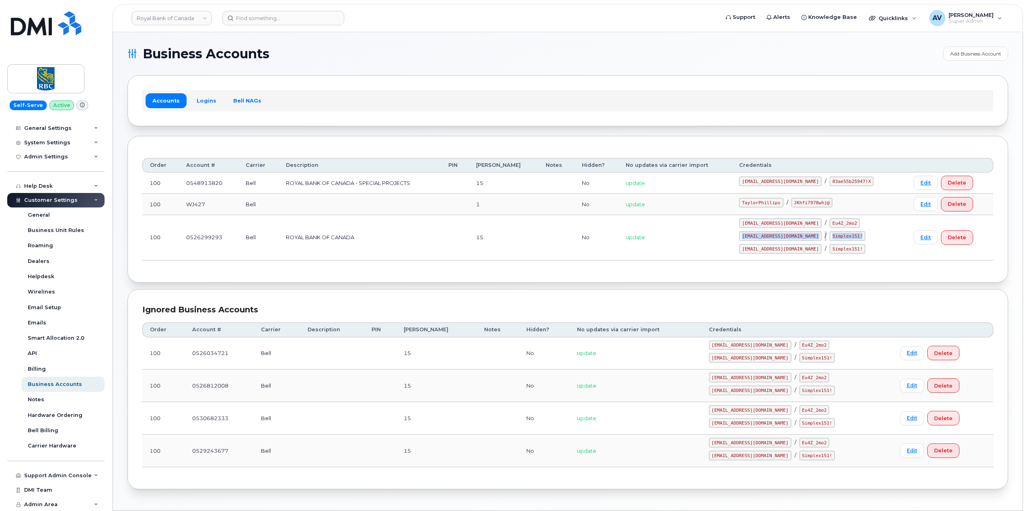
click at [781, 237] on code "1RoyalB@myserve.ca" at bounding box center [780, 236] width 82 height 10
click at [754, 248] on td "taylorjpman@myserve.ca / Eu4Z_2mo2 1RoyalB@myserve.ca / Simplex151! RoyalBan2@m…" at bounding box center [819, 237] width 175 height 45
drag, startPoint x: 763, startPoint y: 234, endPoint x: 812, endPoint y: 237, distance: 48.7
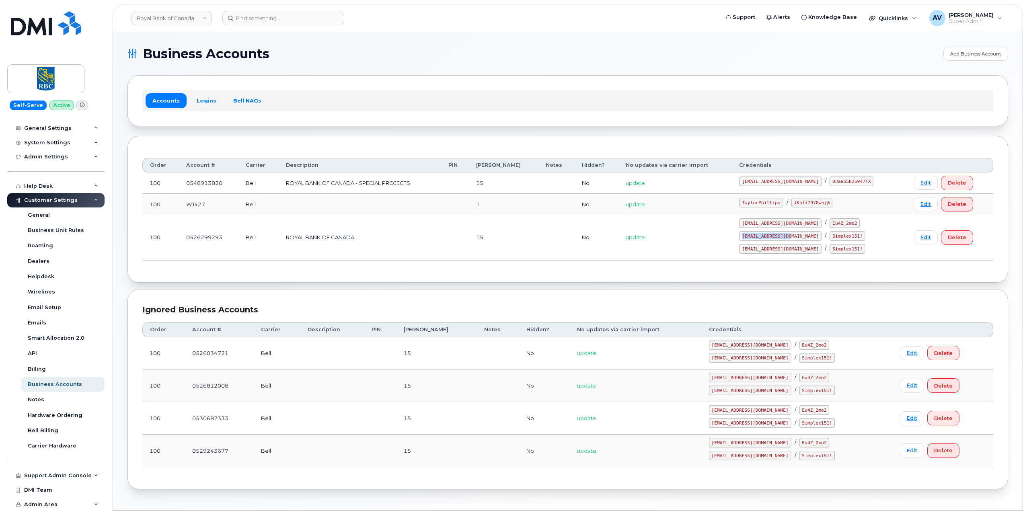
click at [812, 237] on code "1RoyalB@myserve.ca" at bounding box center [780, 236] width 82 height 10
copy code "1RoyalB@myserve.ca"
drag, startPoint x: 824, startPoint y: 236, endPoint x: 859, endPoint y: 237, distance: 35.0
click at [859, 244] on div "1RoyalB@myserve.ca / Simplex151!" at bounding box center [819, 249] width 160 height 10
copy code "Simplex151!"
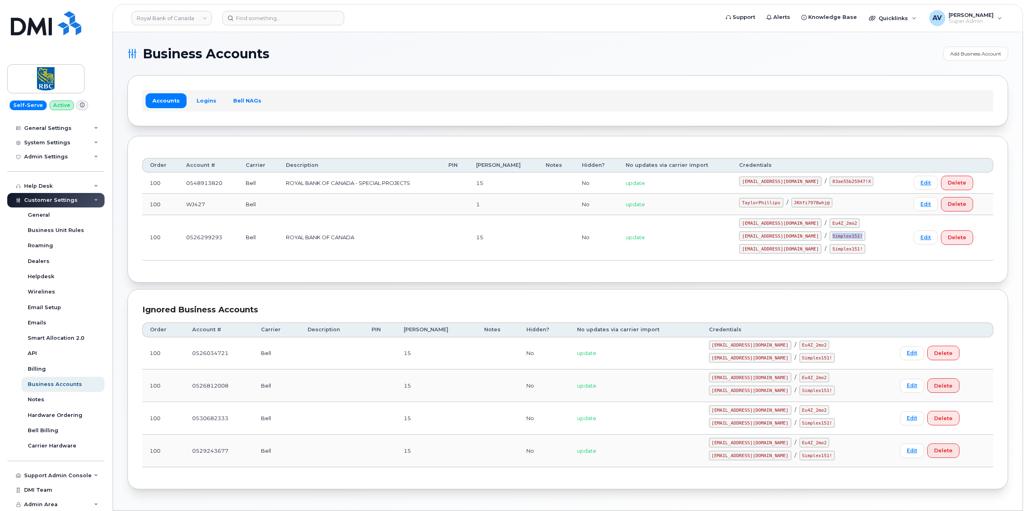
scroll to position [0, 0]
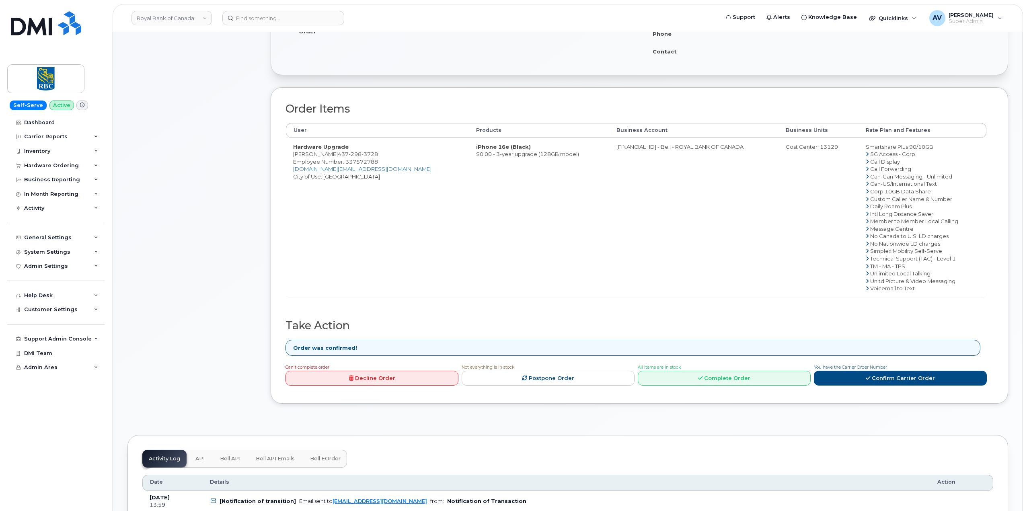
scroll to position [201, 0]
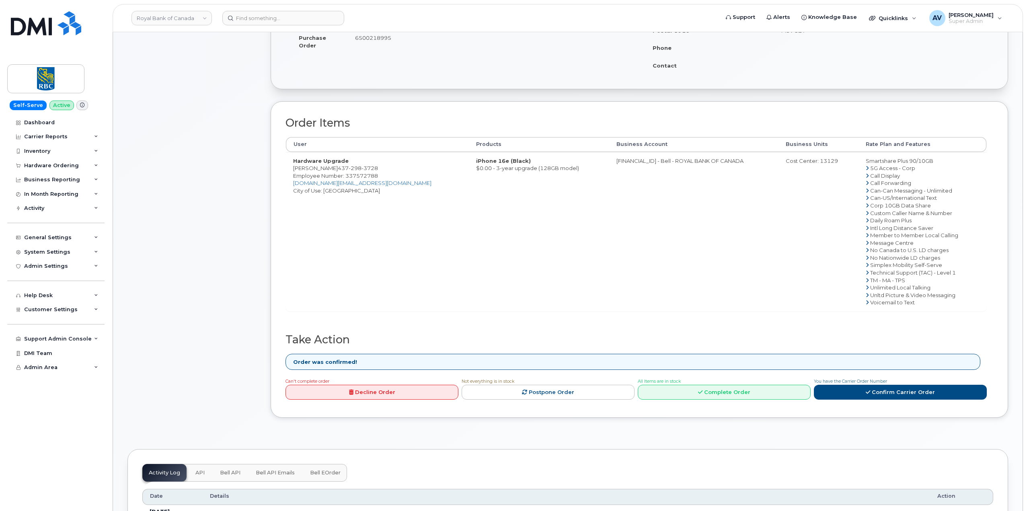
drag, startPoint x: 291, startPoint y: 167, endPoint x: 345, endPoint y: 170, distance: 53.6
click at [345, 170] on td "Hardware Upgrade Chuanzheng Wang 437 298 3728 Employee Number: 337572788 chuanz…" at bounding box center [377, 231] width 183 height 159
copy td "[PERSON_NAME]"
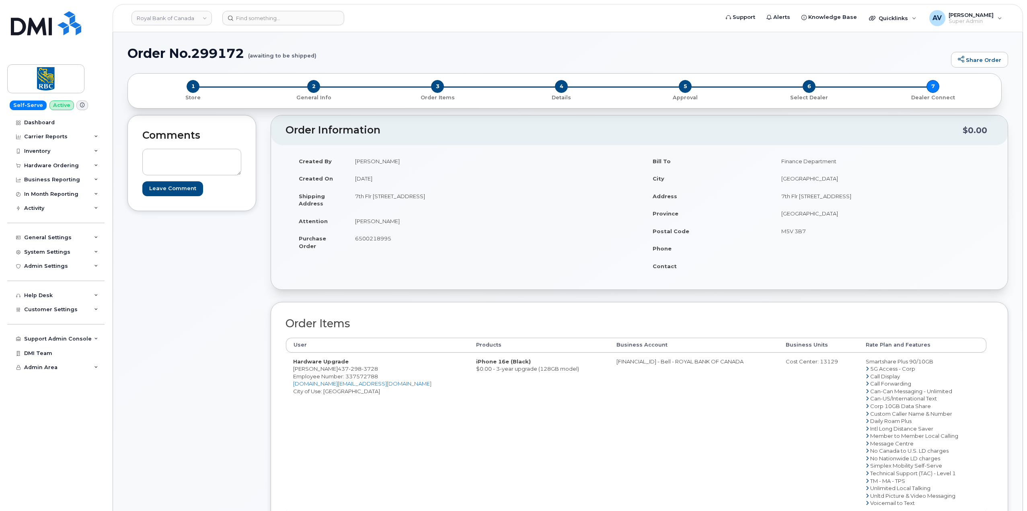
scroll to position [0, 0]
click at [388, 398] on td "Hardware Upgrade Chuanzheng Wang 437 298 3728 Employee Number: 337572788 chuanz…" at bounding box center [377, 432] width 183 height 159
click at [609, 361] on td "[FINANCIAL_ID] - Bell - ROYAL BANK OF CANADA" at bounding box center [693, 432] width 169 height 159
copy td "0526299293"
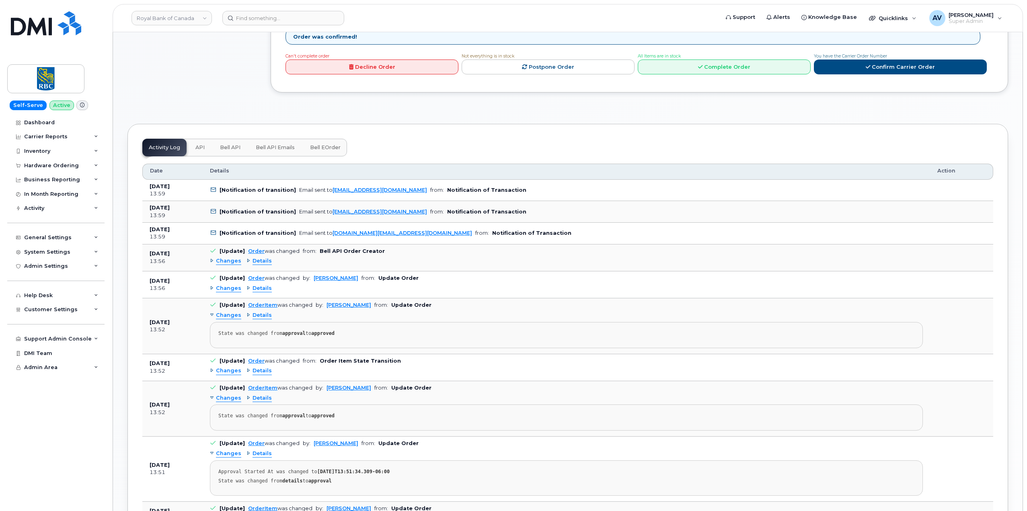
scroll to position [563, 0]
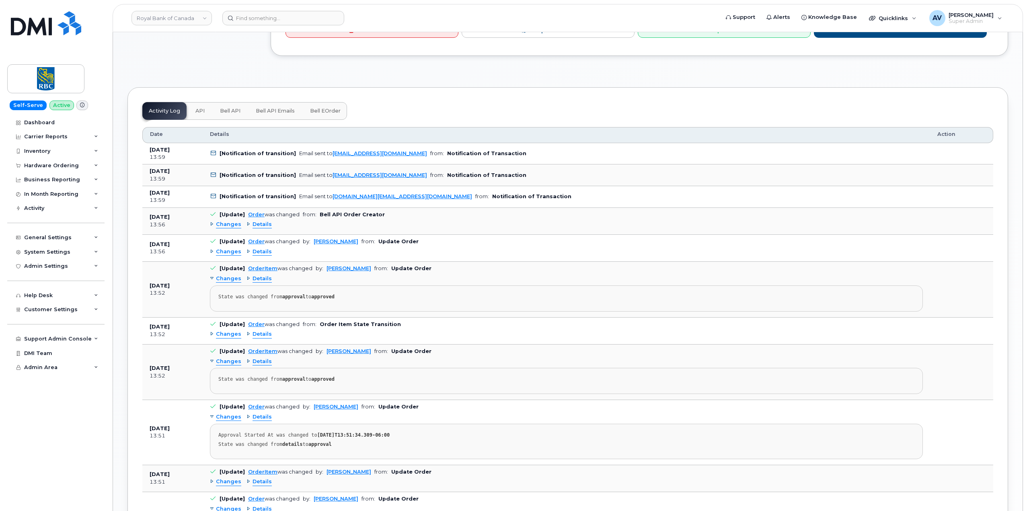
click at [232, 224] on span "Changes" at bounding box center [228, 225] width 25 height 8
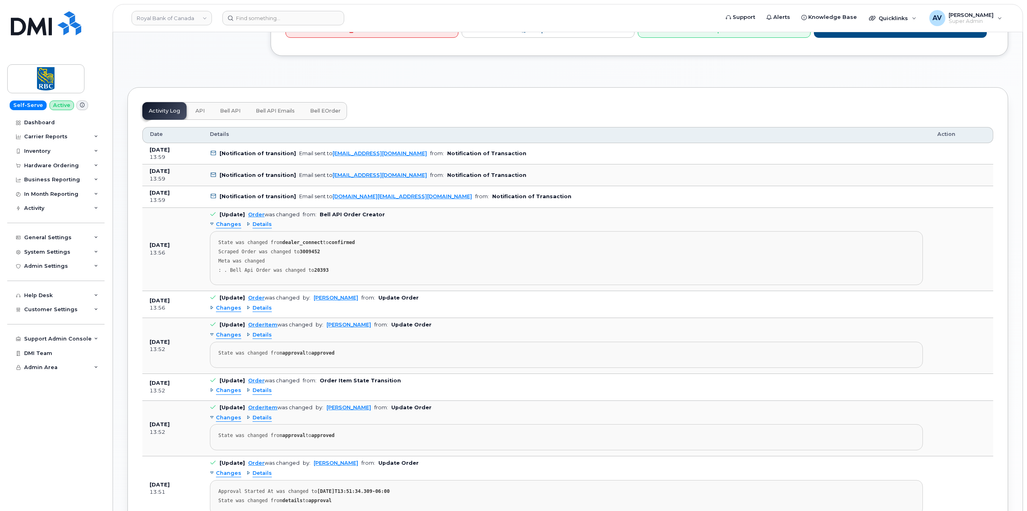
click at [255, 227] on span "Details" at bounding box center [262, 225] width 19 height 8
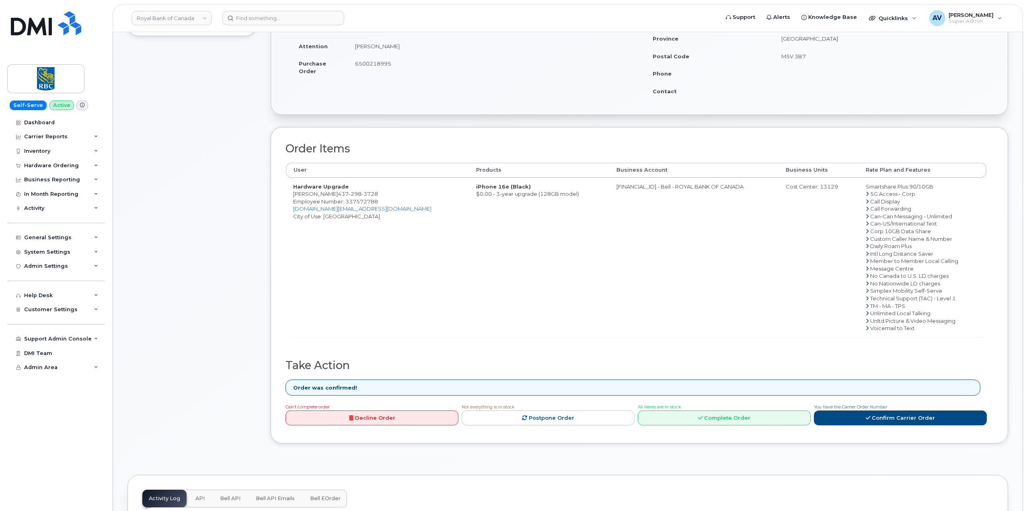
scroll to position [80, 0]
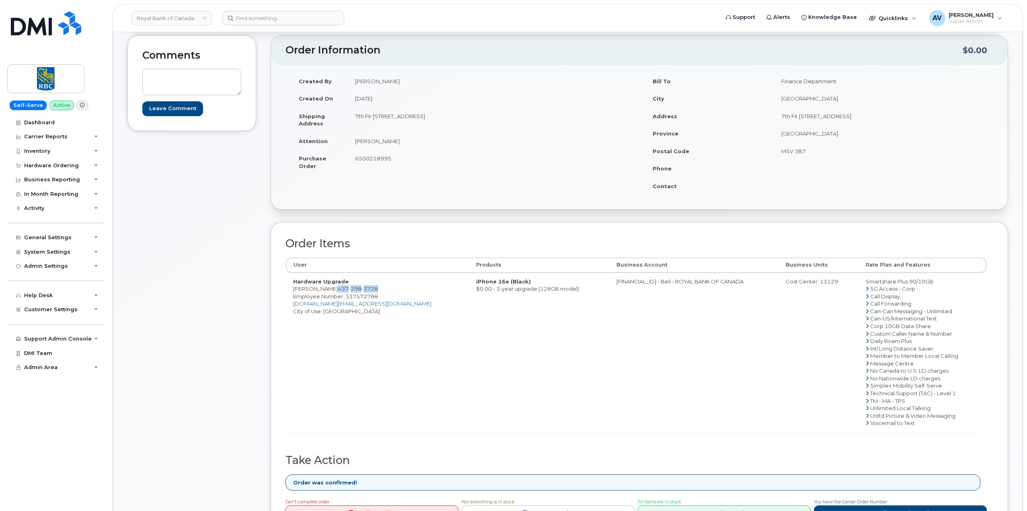
drag, startPoint x: 386, startPoint y: 288, endPoint x: 347, endPoint y: 286, distance: 39.0
click at [347, 286] on span "437 298 3728" at bounding box center [358, 288] width 40 height 6
copy span "437 298 3728"
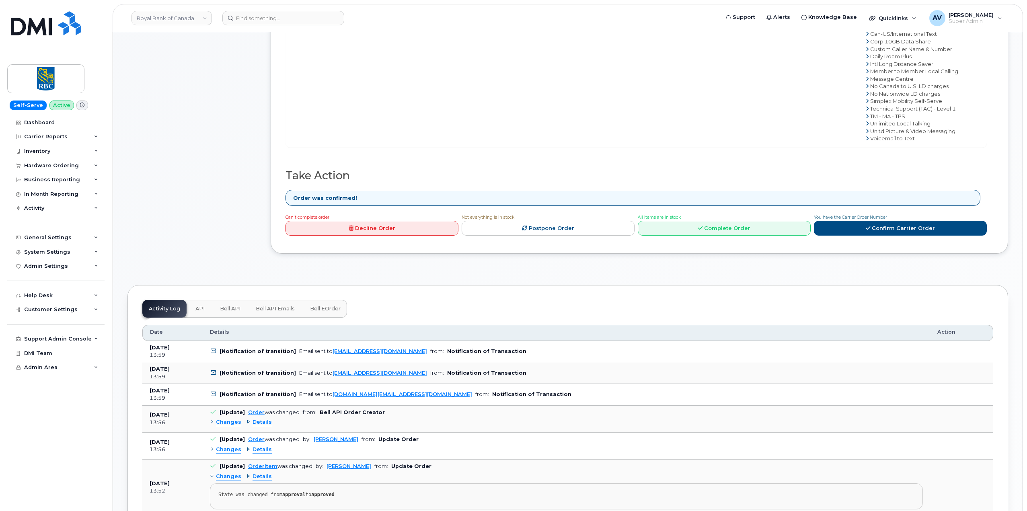
scroll to position [351, 0]
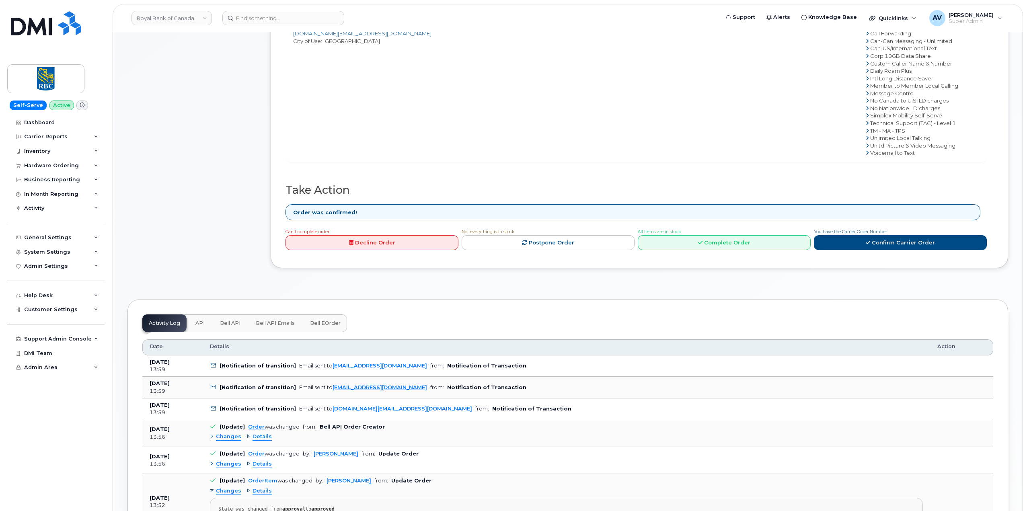
click at [199, 324] on span "API" at bounding box center [199, 323] width 9 height 6
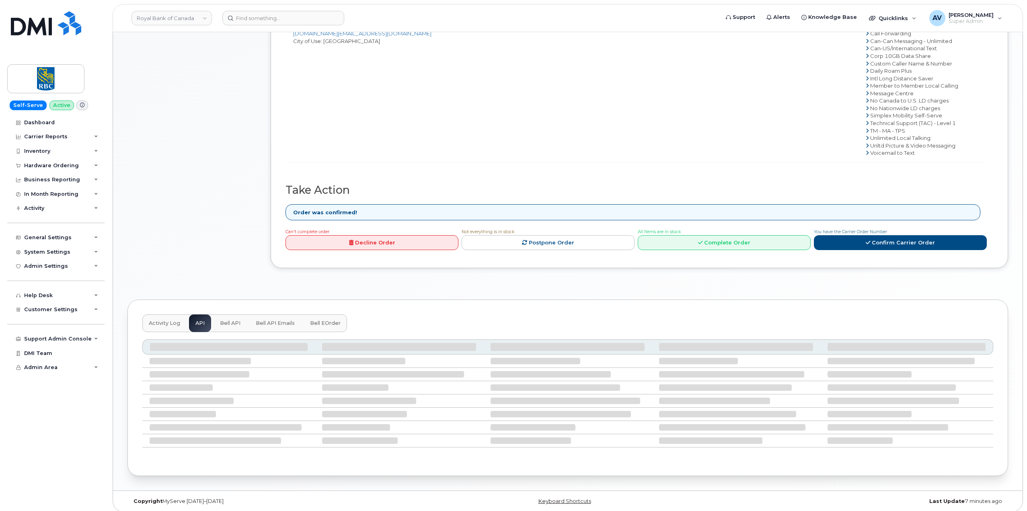
scroll to position [339, 0]
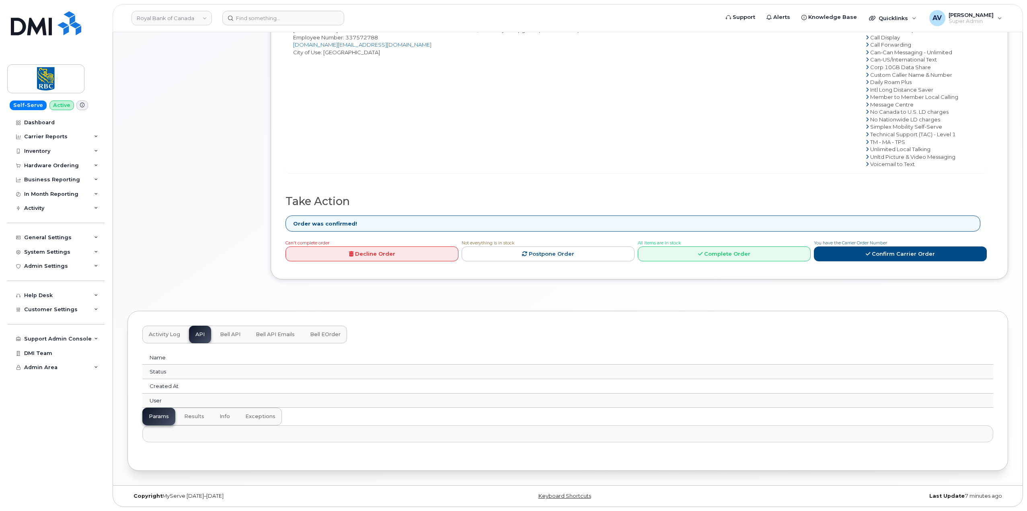
click at [228, 333] on span "Bell API" at bounding box center [230, 334] width 21 height 6
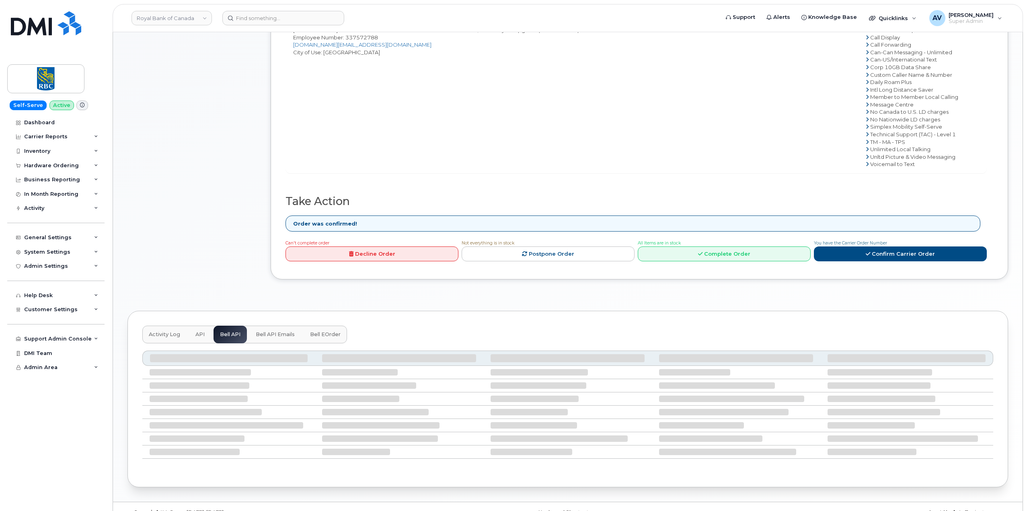
scroll to position [285, 0]
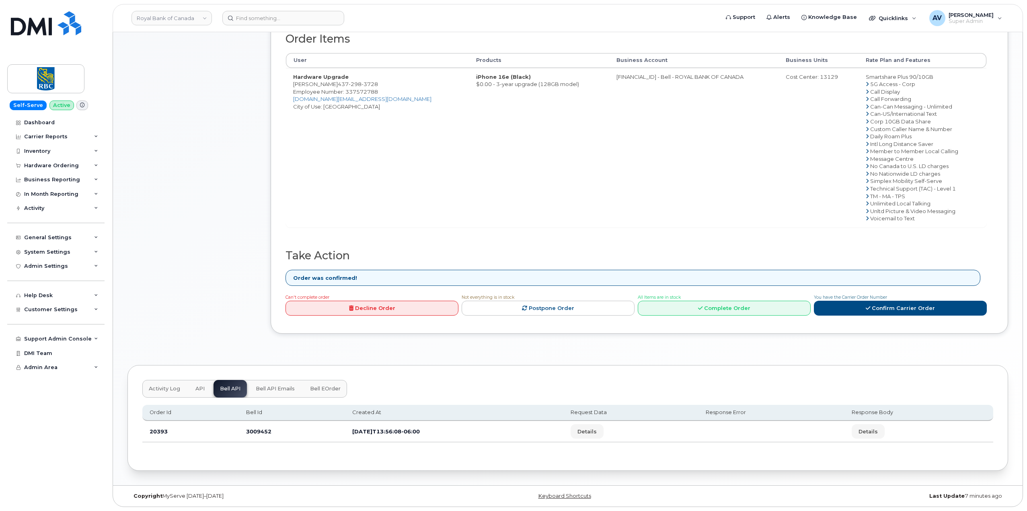
click at [158, 433] on td "20393" at bounding box center [190, 431] width 96 height 21
copy td "20393"
drag, startPoint x: 737, startPoint y: 130, endPoint x: 767, endPoint y: 103, distance: 40.1
click at [737, 130] on td "[FINANCIAL_ID] - Bell - ROYAL BANK OF CANADA" at bounding box center [693, 147] width 169 height 159
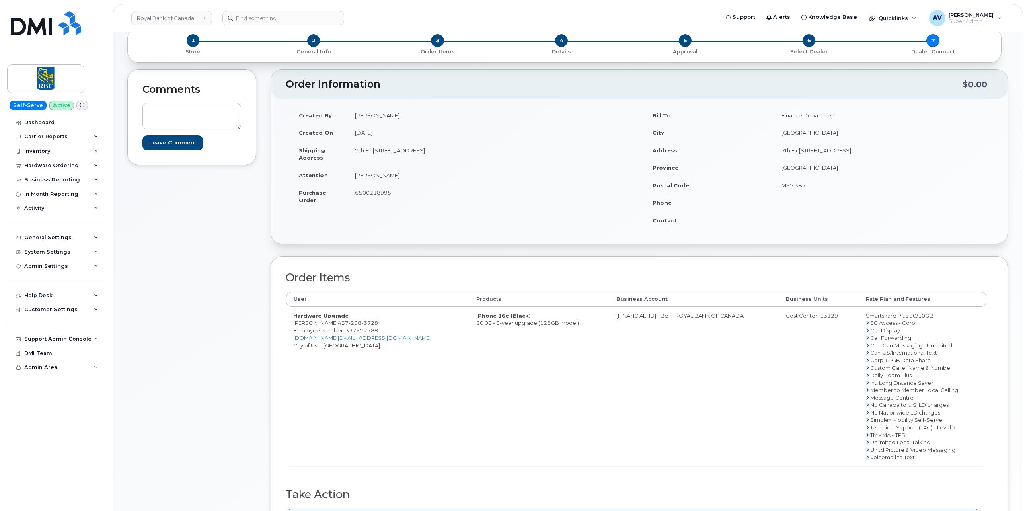
scroll to position [44, 0]
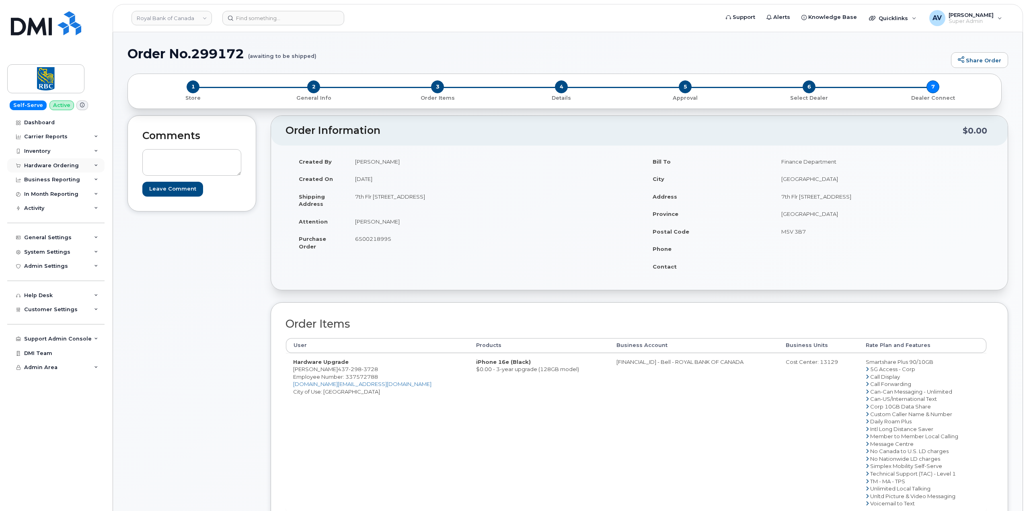
click at [64, 167] on div "Hardware Ordering" at bounding box center [51, 165] width 55 height 6
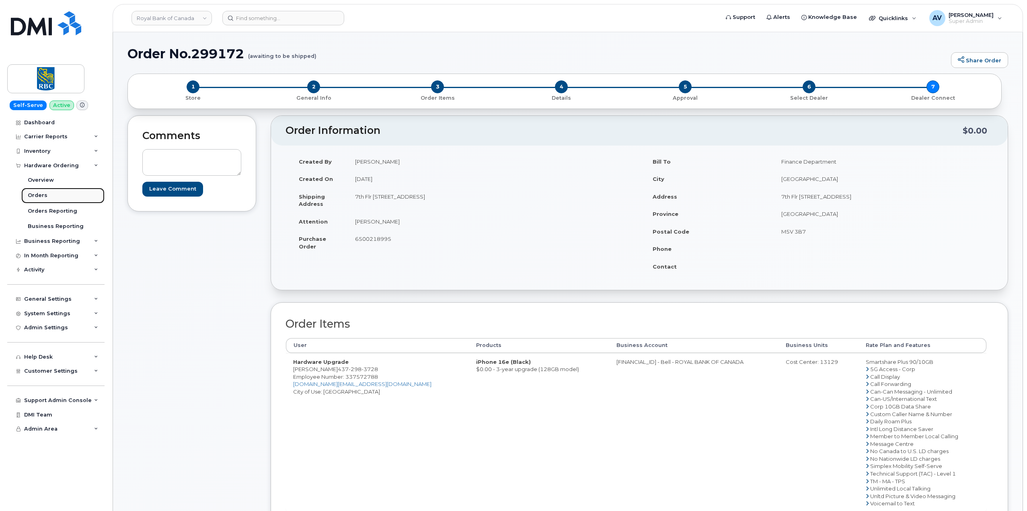
click at [58, 195] on link "Orders" at bounding box center [62, 195] width 83 height 15
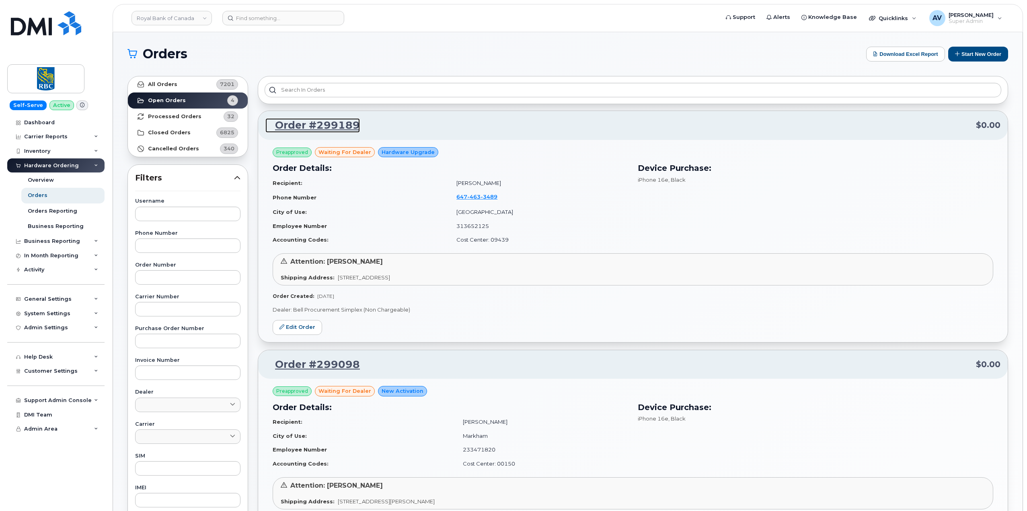
click at [340, 124] on link "Order #299189" at bounding box center [312, 125] width 94 height 14
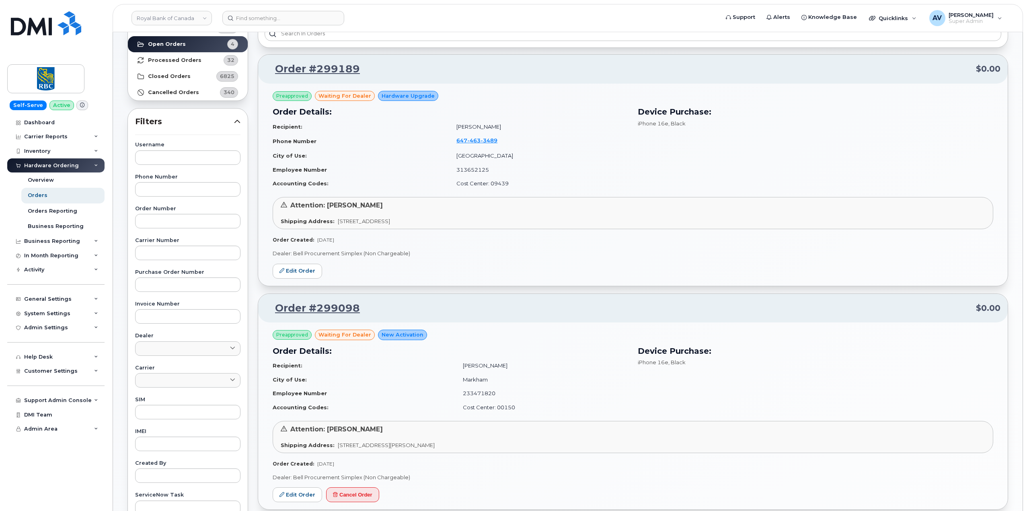
scroll to position [80, 0]
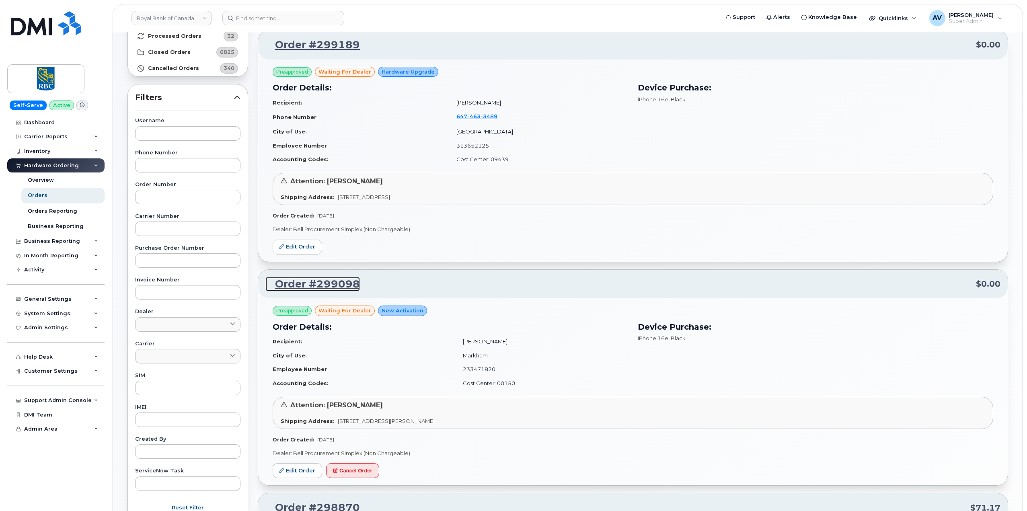
click at [339, 281] on link "Order #299098" at bounding box center [312, 284] width 94 height 14
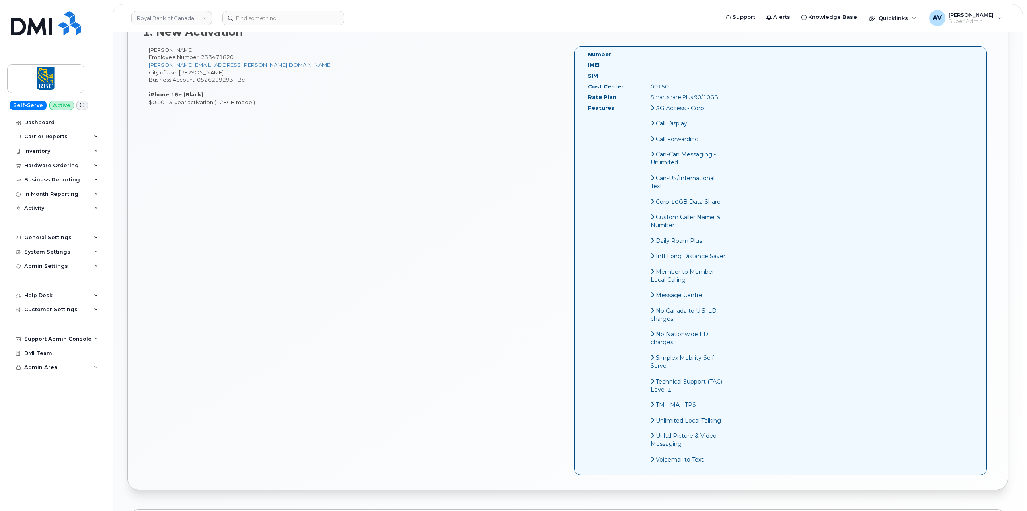
scroll to position [482, 0]
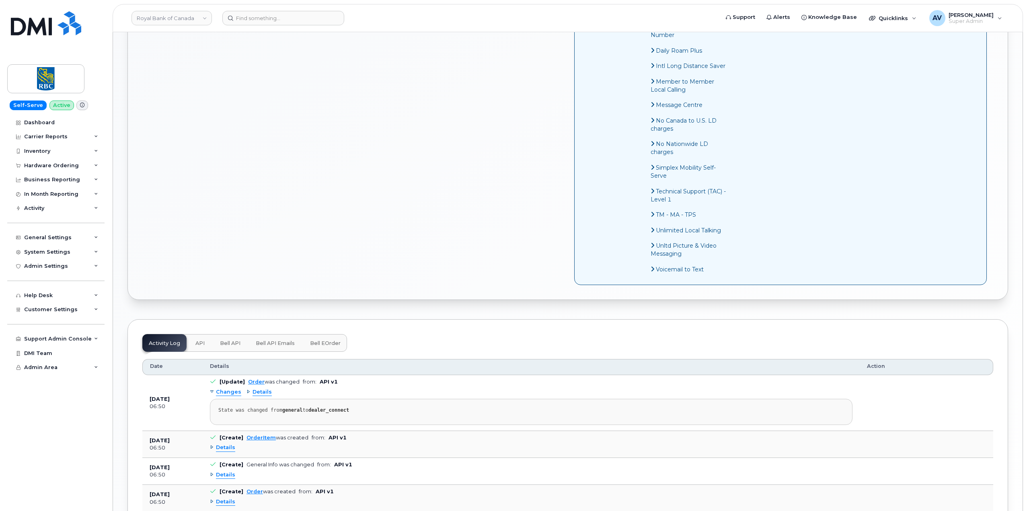
click at [208, 345] on button "API" at bounding box center [200, 343] width 22 height 18
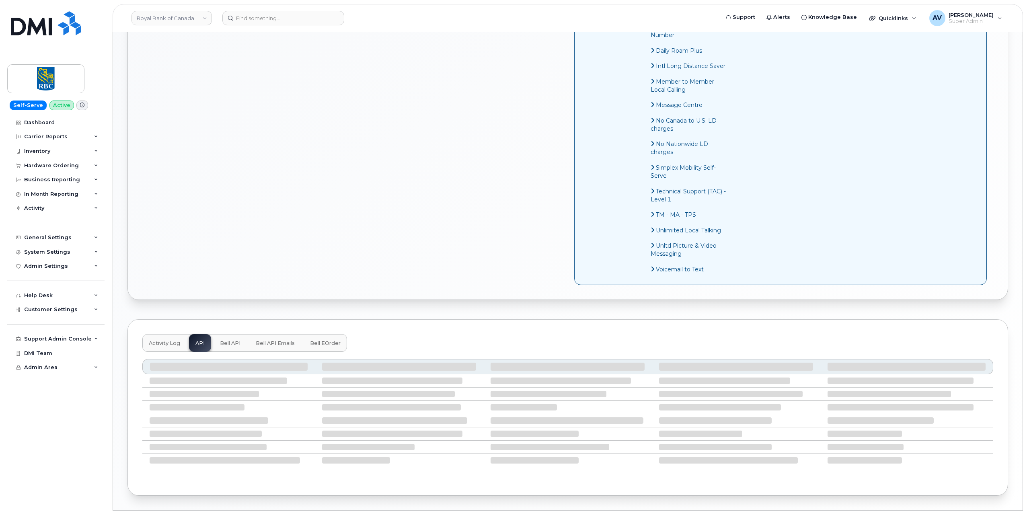
click at [230, 344] on span "Bell API" at bounding box center [230, 343] width 21 height 6
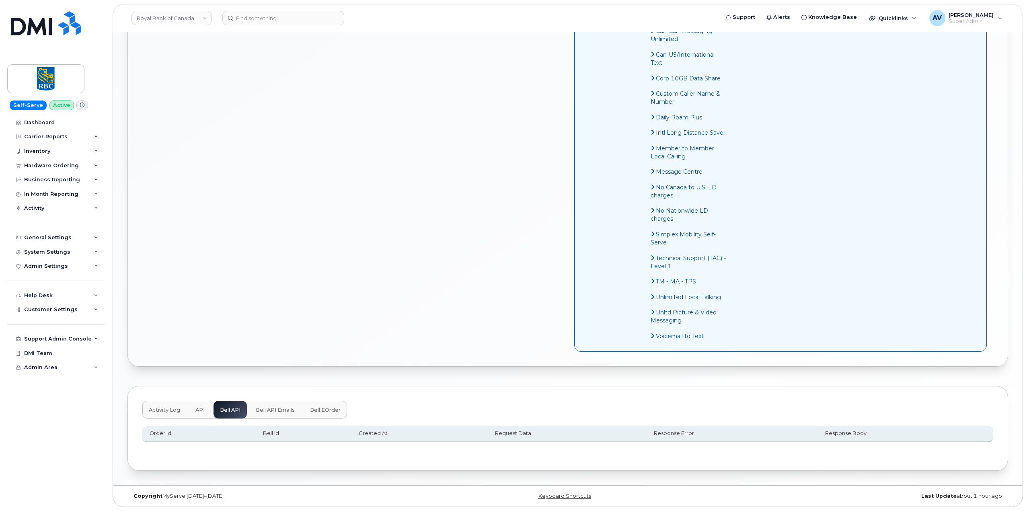
scroll to position [416, 0]
click at [200, 411] on span "API" at bounding box center [199, 410] width 9 height 6
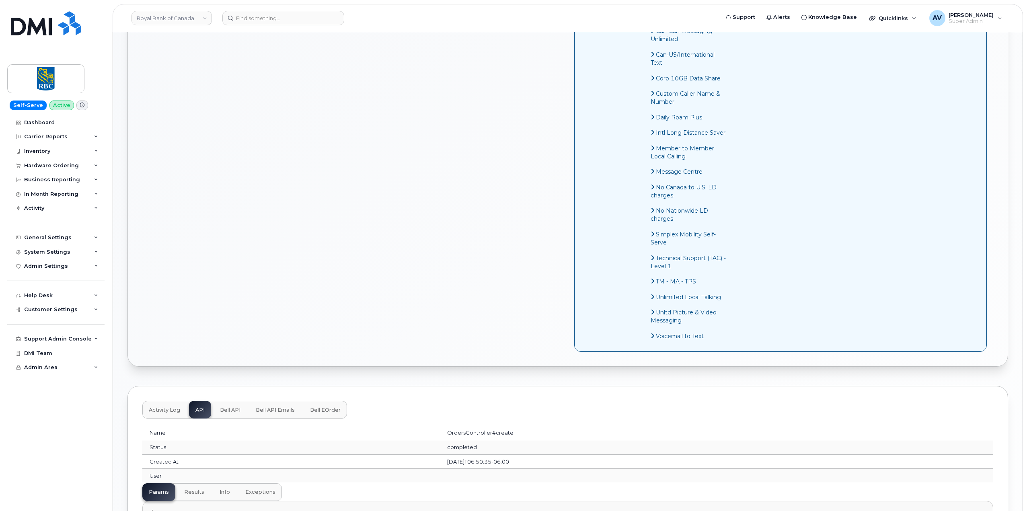
click at [220, 411] on span "Bell API" at bounding box center [230, 410] width 21 height 6
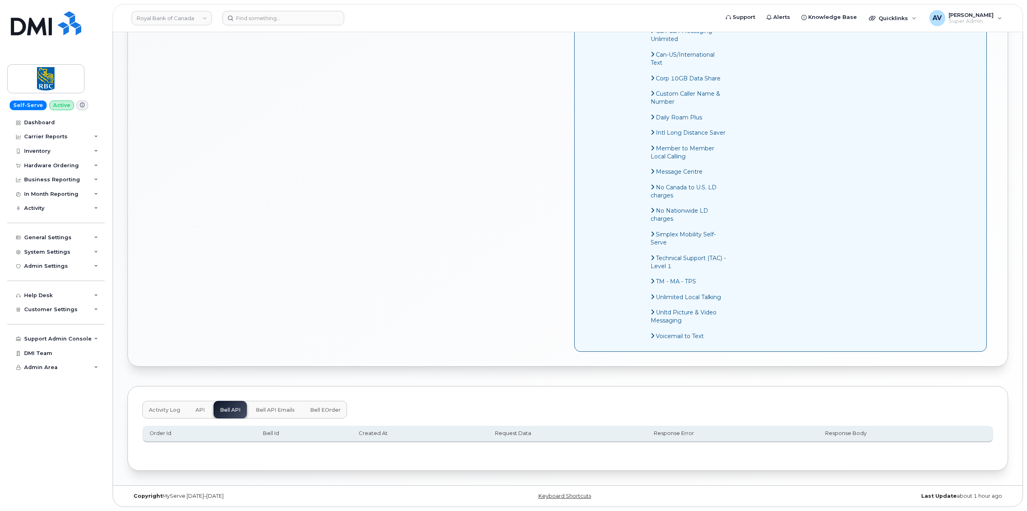
click at [280, 413] on button "Bell API Emails" at bounding box center [275, 410] width 52 height 18
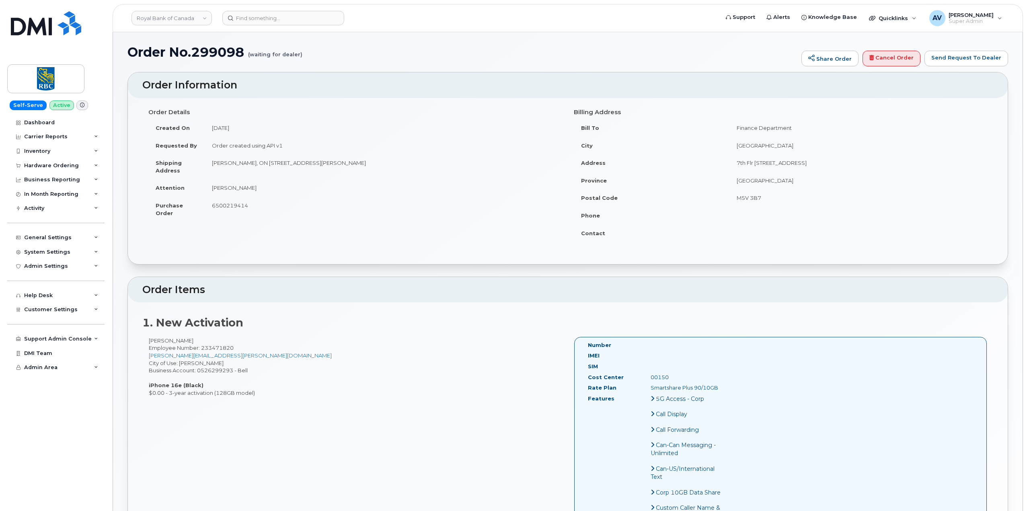
scroll to position [0, 0]
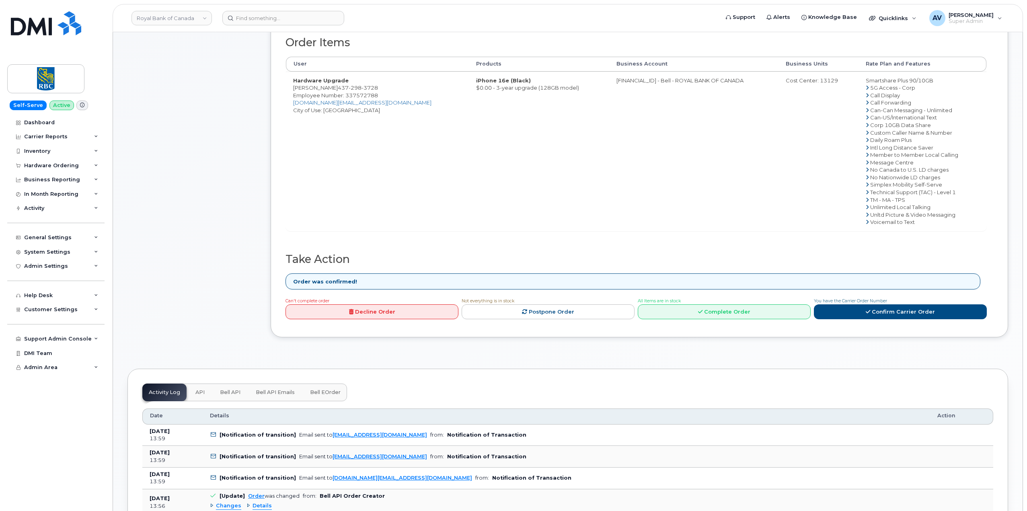
scroll to position [362, 0]
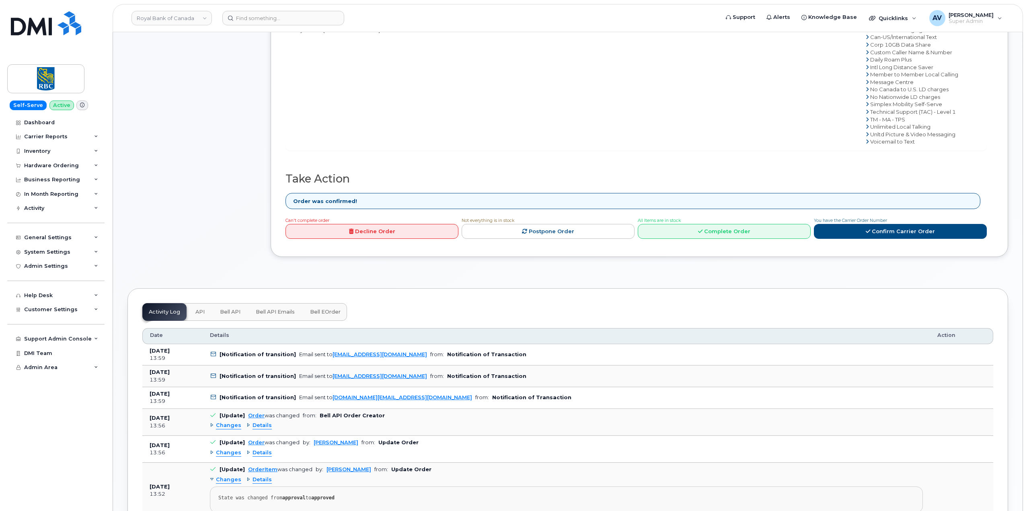
click at [232, 314] on span "Bell API" at bounding box center [230, 312] width 21 height 6
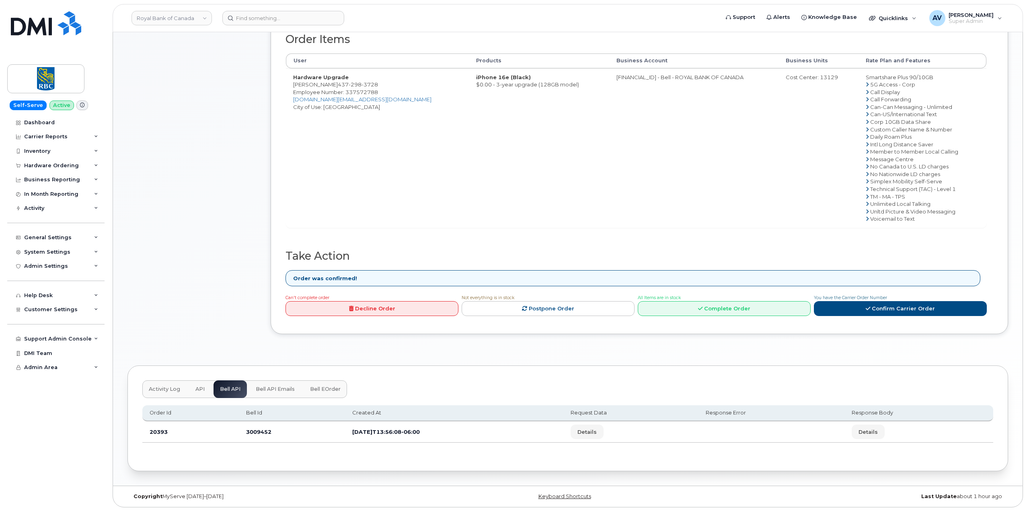
scroll to position [285, 0]
click at [159, 430] on td "20393" at bounding box center [190, 431] width 96 height 21
copy td "20393"
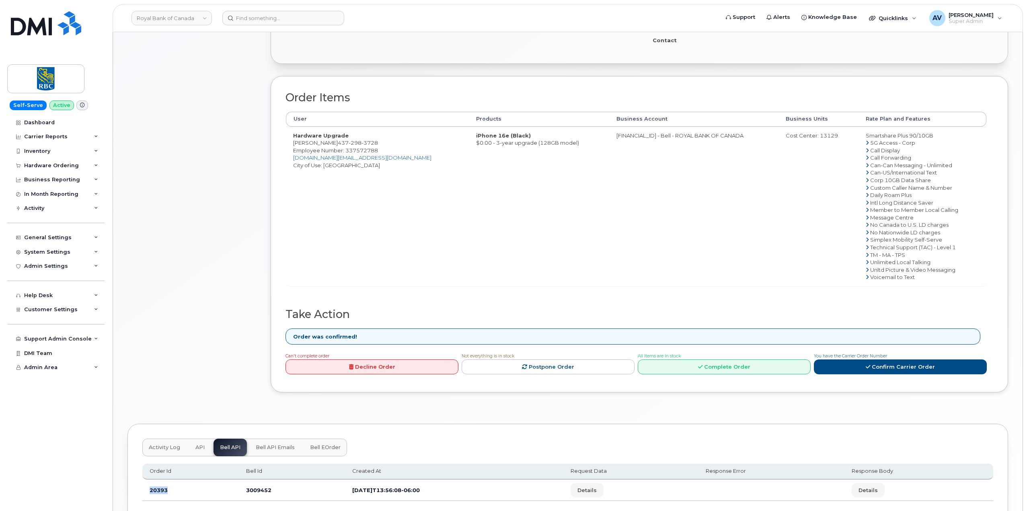
scroll to position [84, 0]
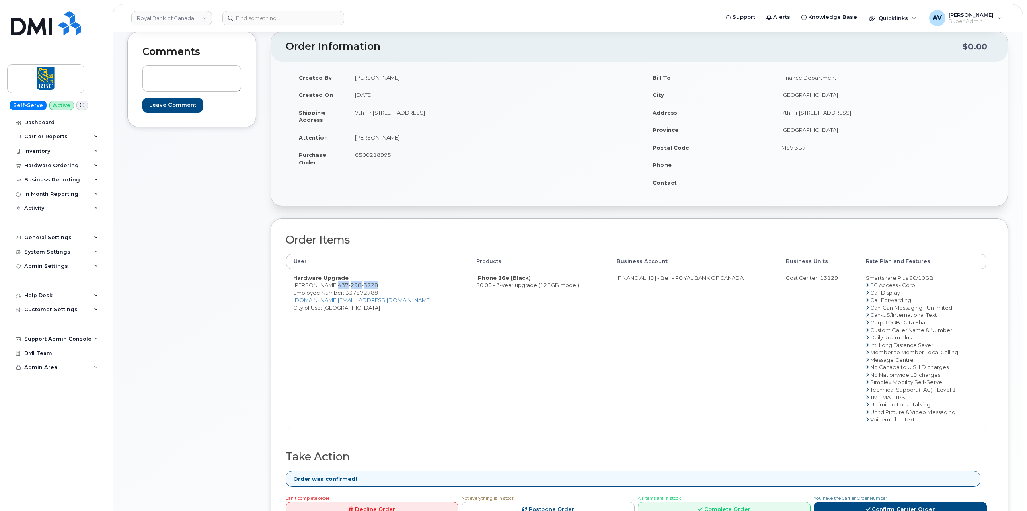
drag, startPoint x: 392, startPoint y: 285, endPoint x: 347, endPoint y: 287, distance: 45.0
click at [347, 287] on td "Hardware Upgrade Chuanzheng Wang 437 298 3728 Employee Number: 337572788 chuanz…" at bounding box center [377, 348] width 183 height 159
copy span "437 298 3728"
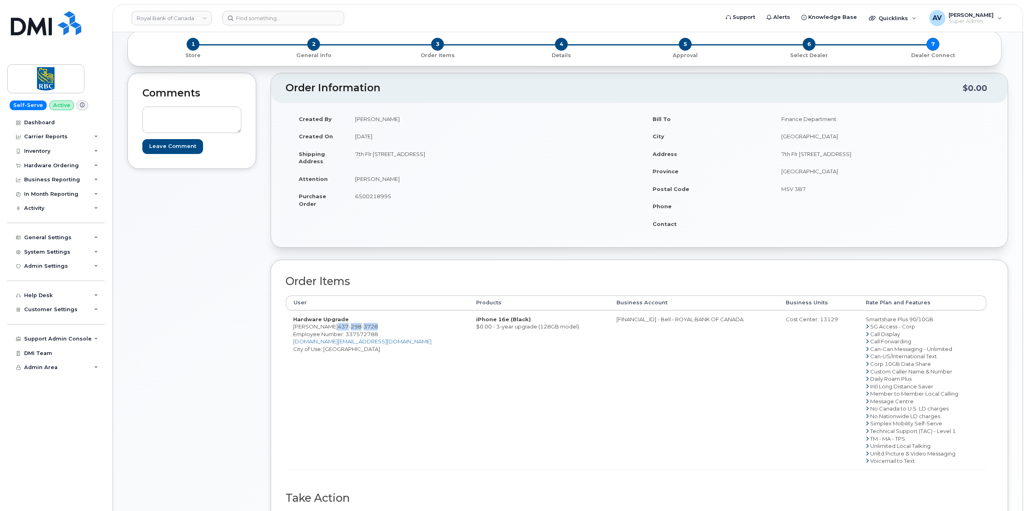
scroll to position [4, 0]
